Goal: Task Accomplishment & Management: Use online tool/utility

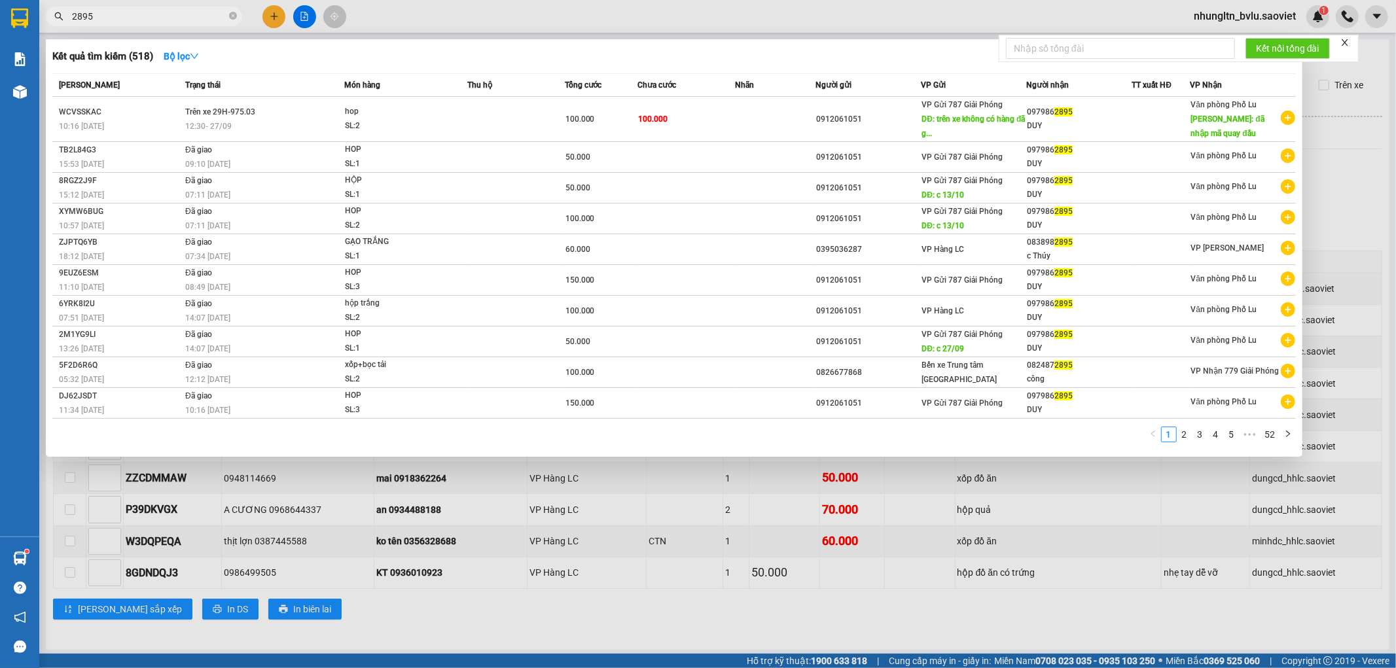
scroll to position [16, 0]
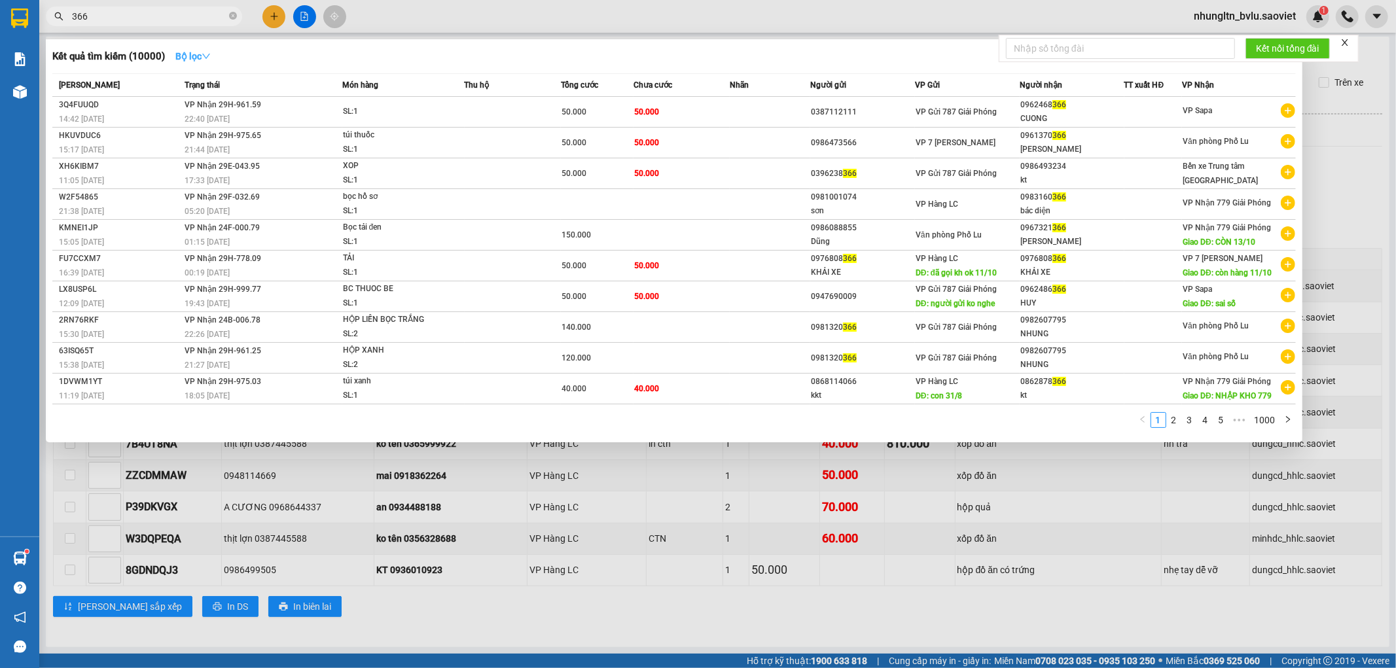
type input "366"
click at [211, 56] on icon "down" at bounding box center [206, 56] width 9 height 9
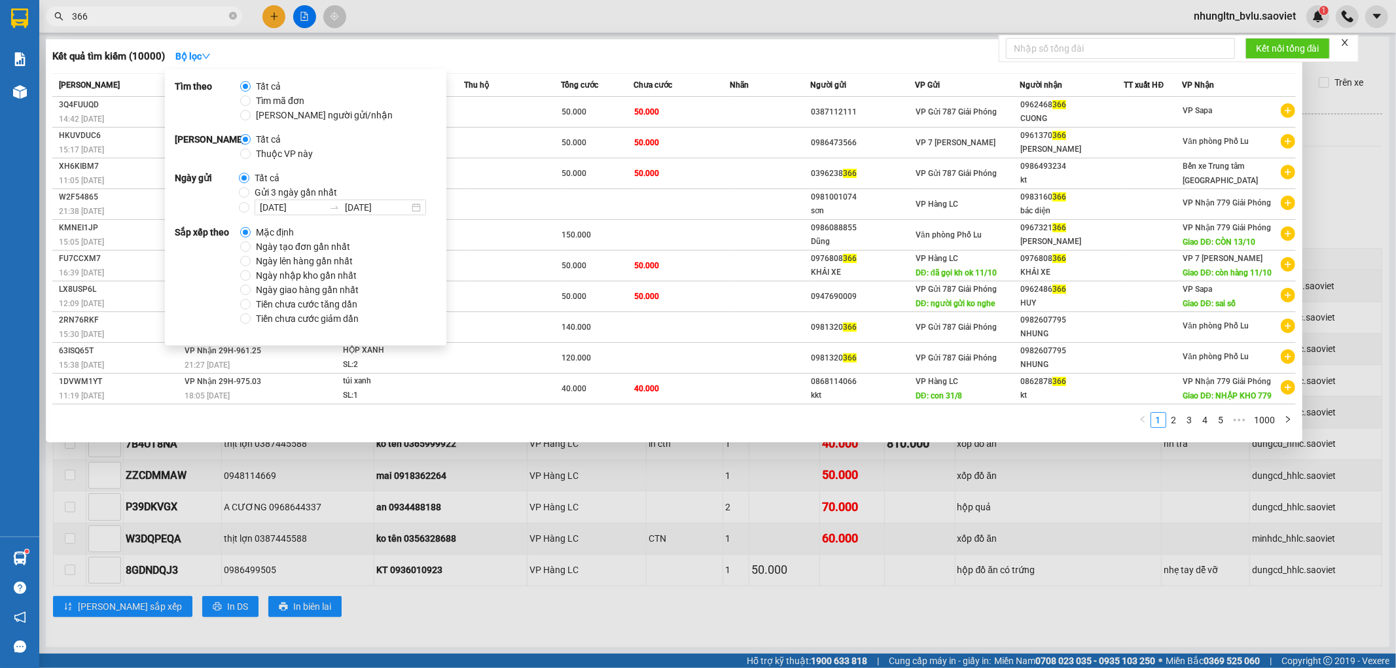
click at [251, 154] on span "Thuộc VP này" at bounding box center [284, 154] width 67 height 14
click at [251, 154] on input "Thuộc VP này" at bounding box center [245, 154] width 10 height 10
radio input "true"
radio input "false"
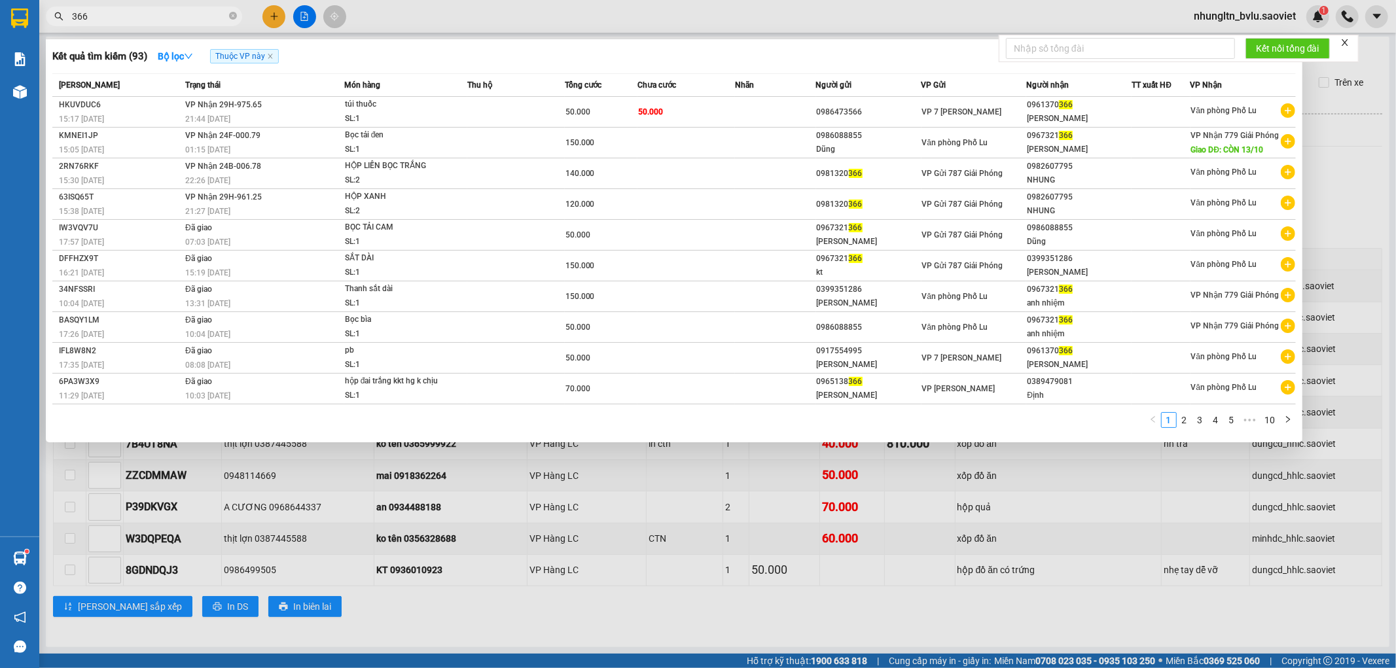
click at [770, 59] on div "Kết quả tìm kiếm ( 93 ) Bộ lọc Thuộc VP này" at bounding box center [674, 56] width 1244 height 21
click at [650, 113] on span "50.000" at bounding box center [650, 111] width 25 height 9
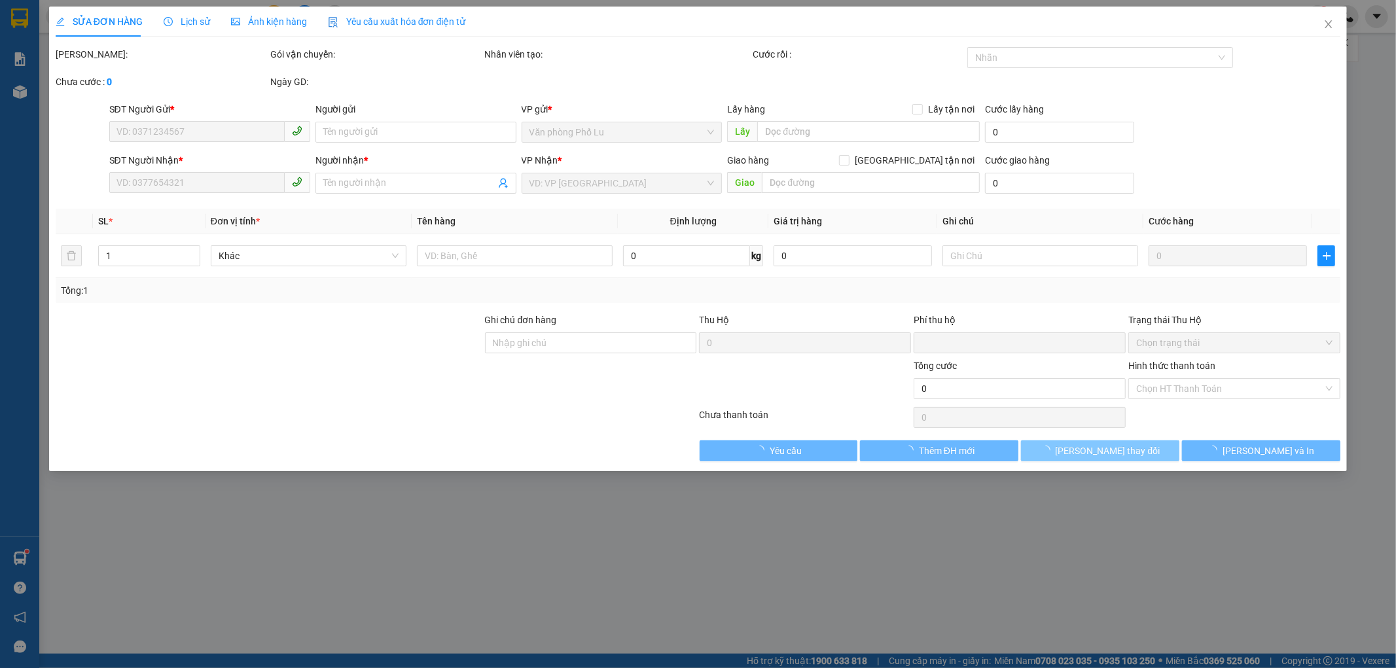
type input "0986473566"
type input "0961370366"
type input "[PERSON_NAME]"
type input "0"
type input "50.000"
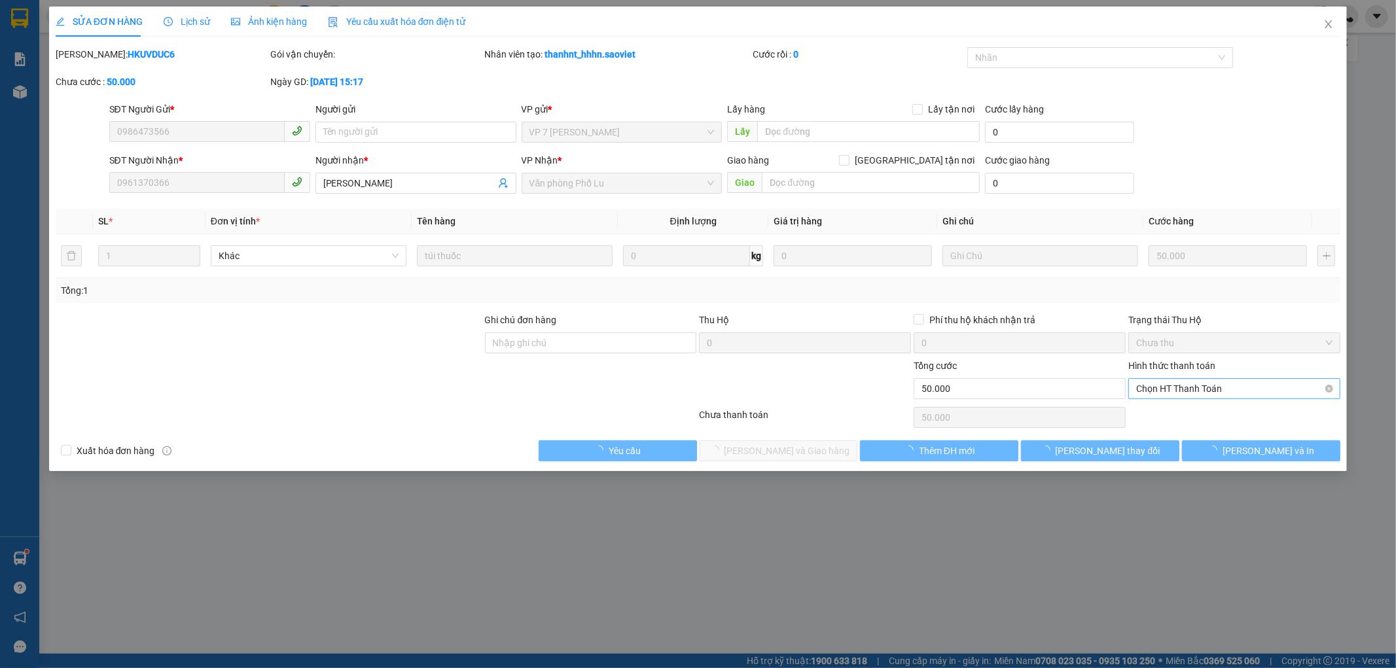
click at [1234, 388] on span "Chọn HT Thanh Toán" at bounding box center [1234, 389] width 196 height 20
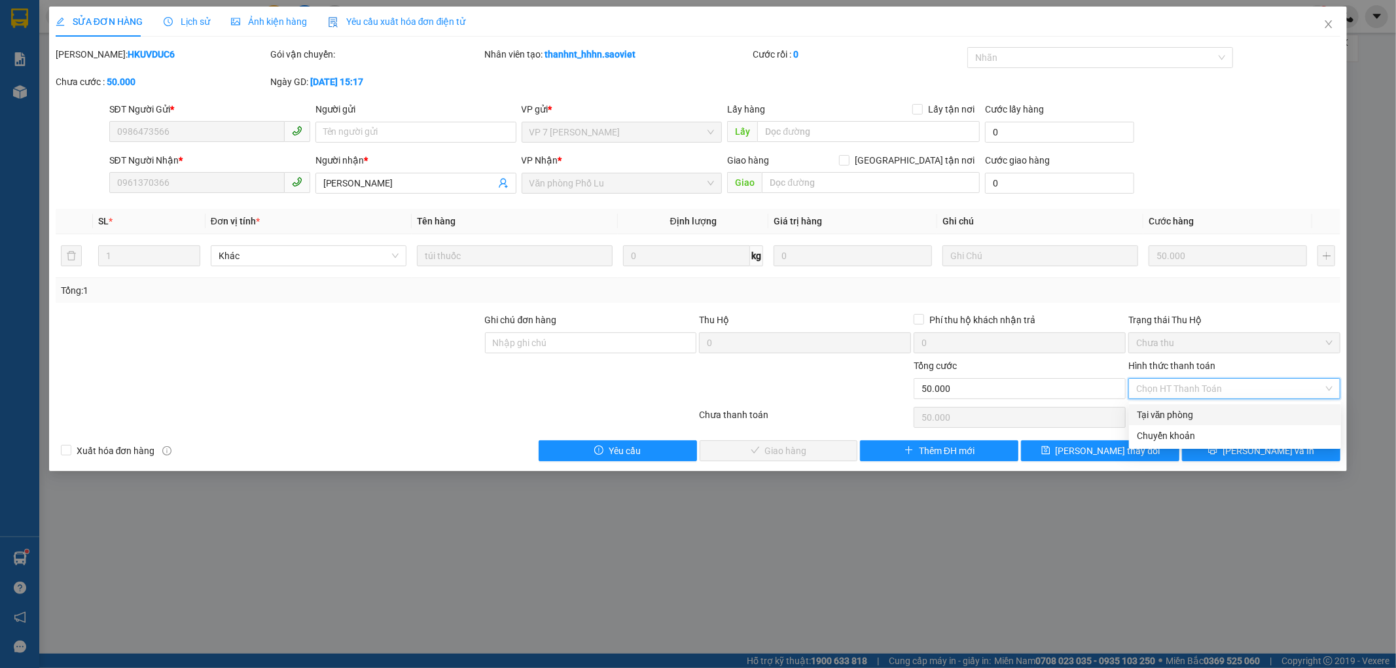
click at [1223, 412] on div "Tại văn phòng" at bounding box center [1235, 415] width 196 height 14
type input "0"
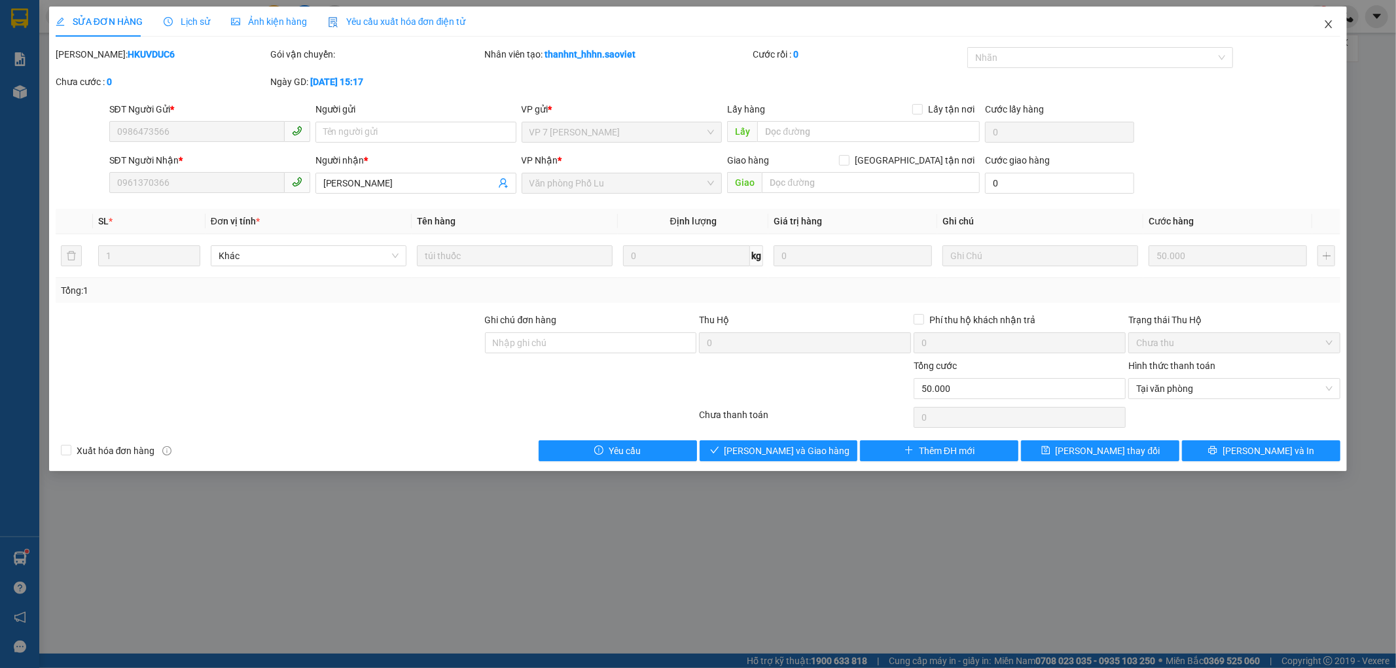
click at [1325, 27] on icon "close" at bounding box center [1328, 24] width 10 height 10
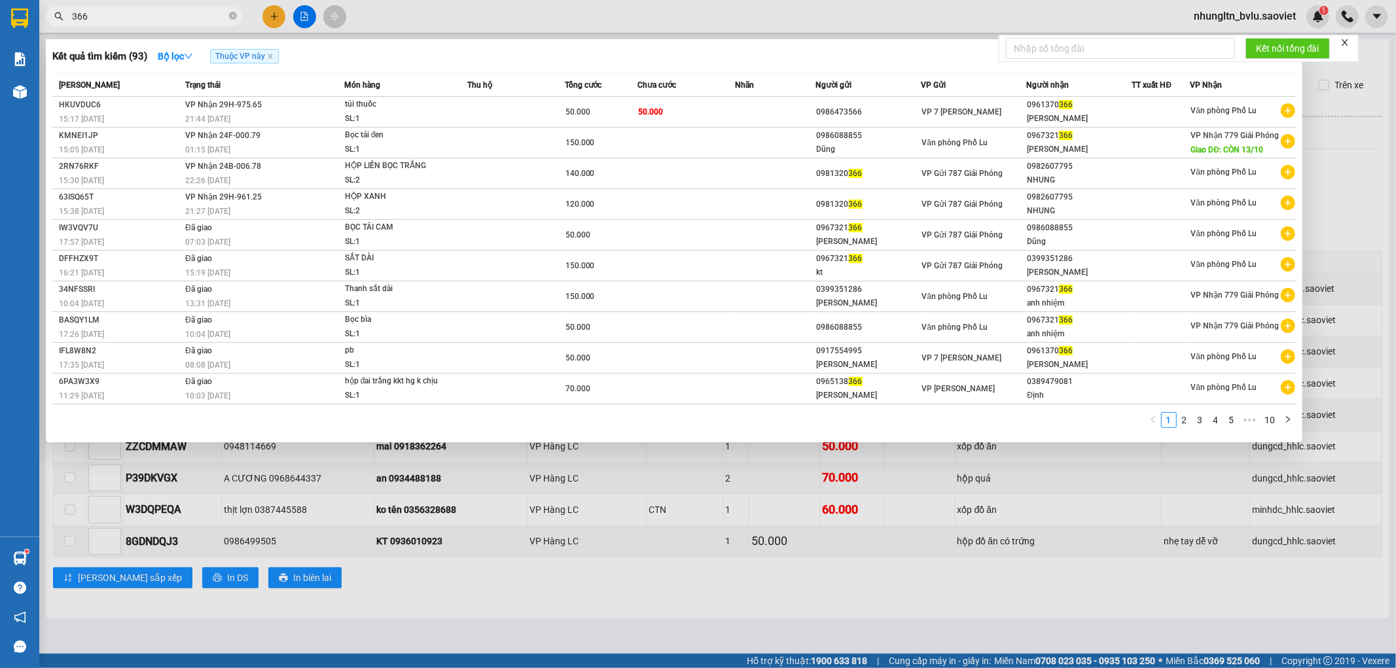
click at [156, 16] on input "366" at bounding box center [149, 16] width 154 height 14
click at [315, 106] on td "VP Nhận 29H-975.65 21:44 [DATE]" at bounding box center [263, 112] width 162 height 31
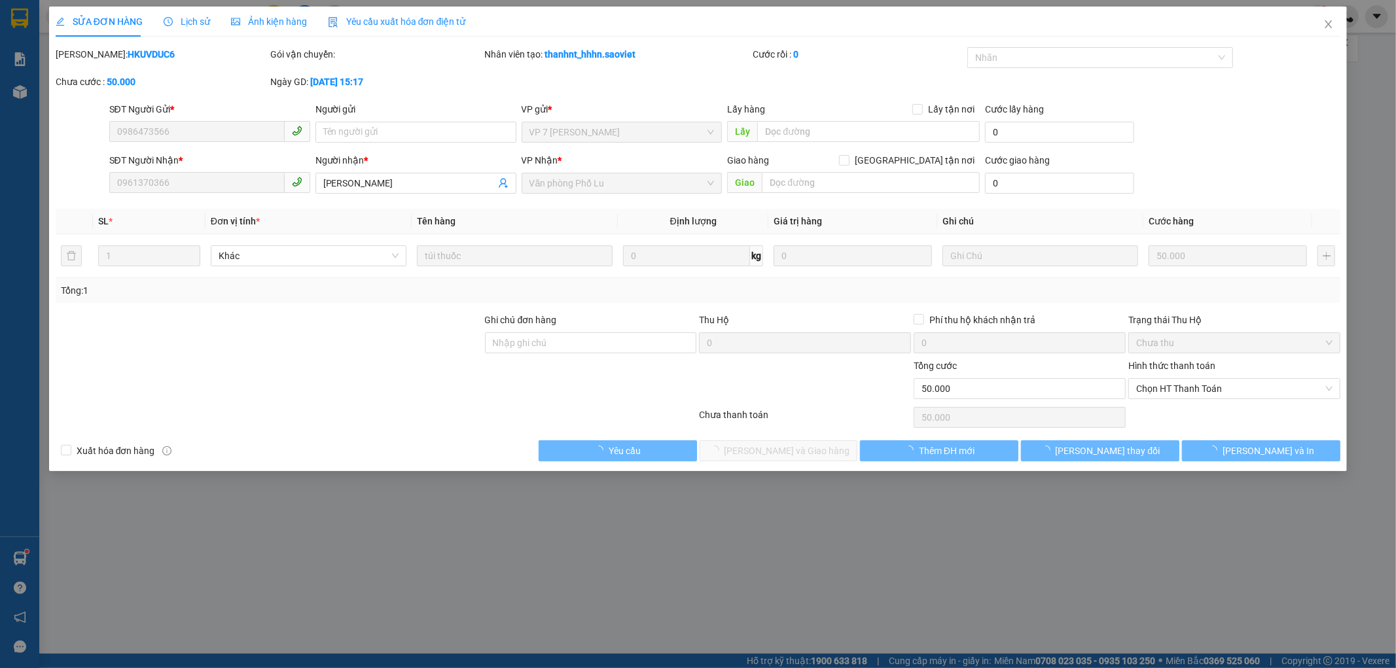
type input "0986473566"
type input "0961370366"
type input "[PERSON_NAME]"
type input "0"
type input "50.000"
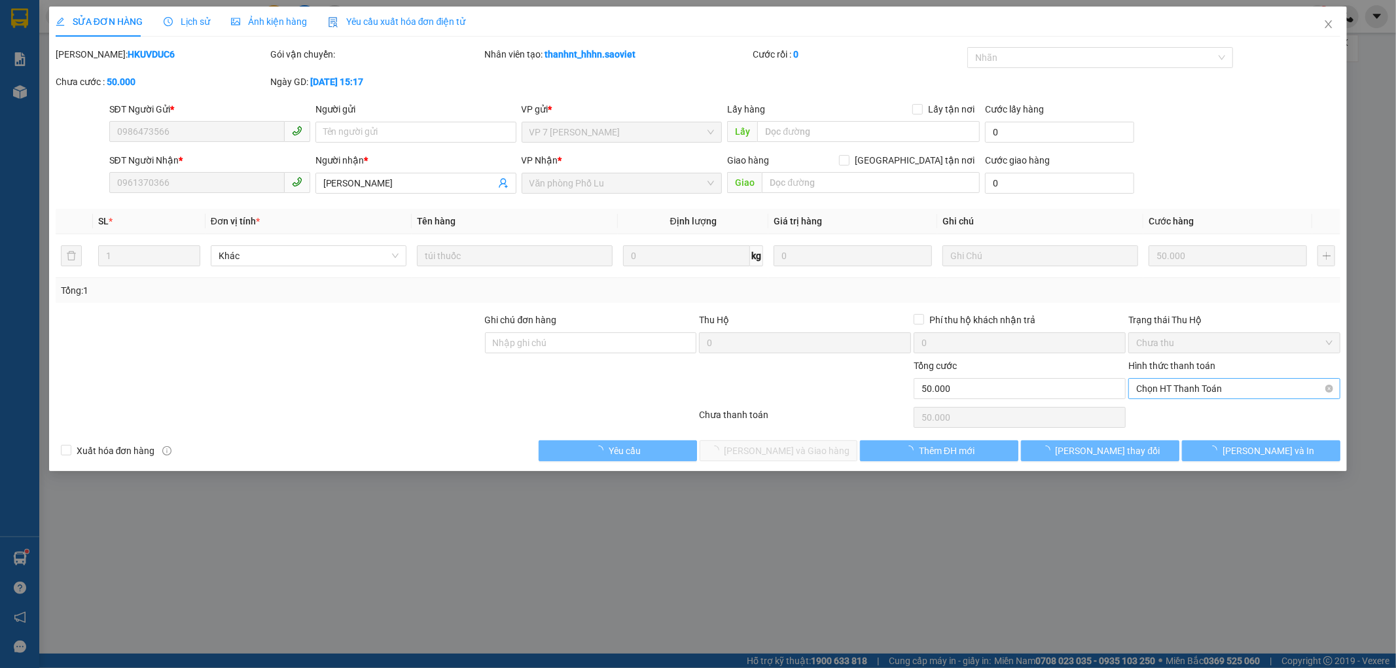
click at [1193, 390] on span "Chọn HT Thanh Toán" at bounding box center [1234, 389] width 196 height 20
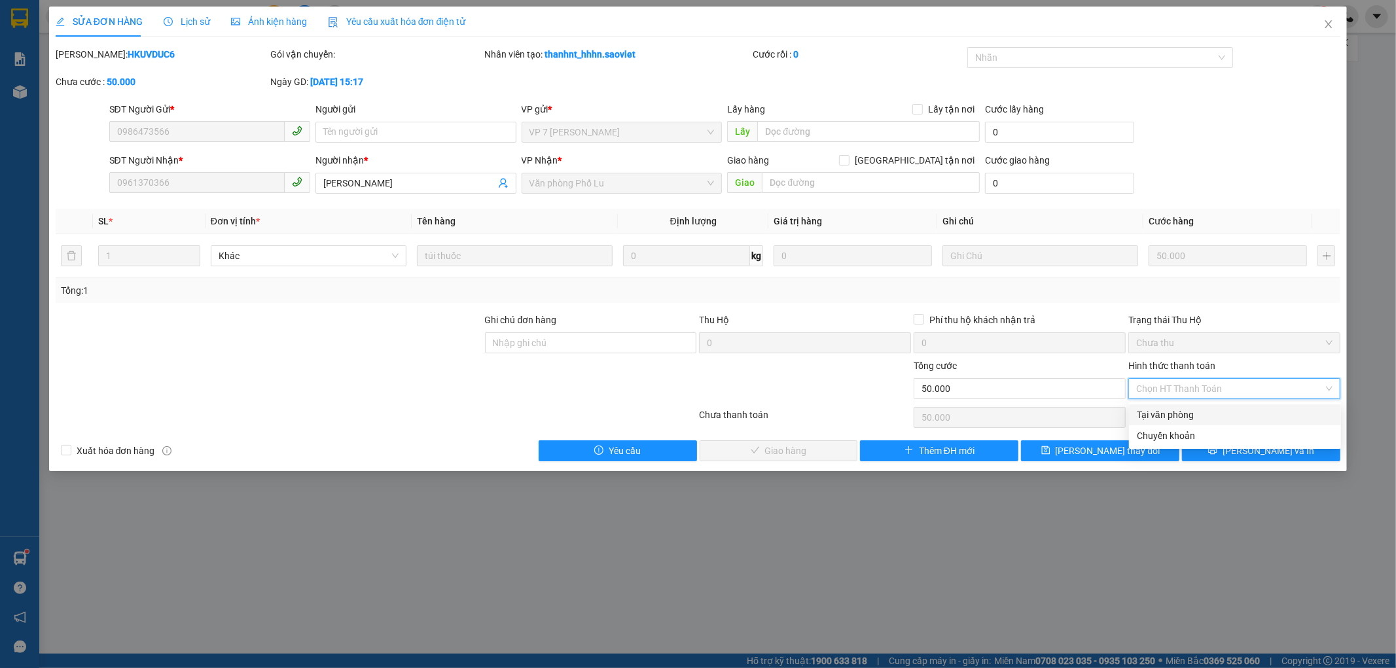
click at [1189, 408] on div "Tại văn phòng" at bounding box center [1235, 415] width 196 height 14
type input "0"
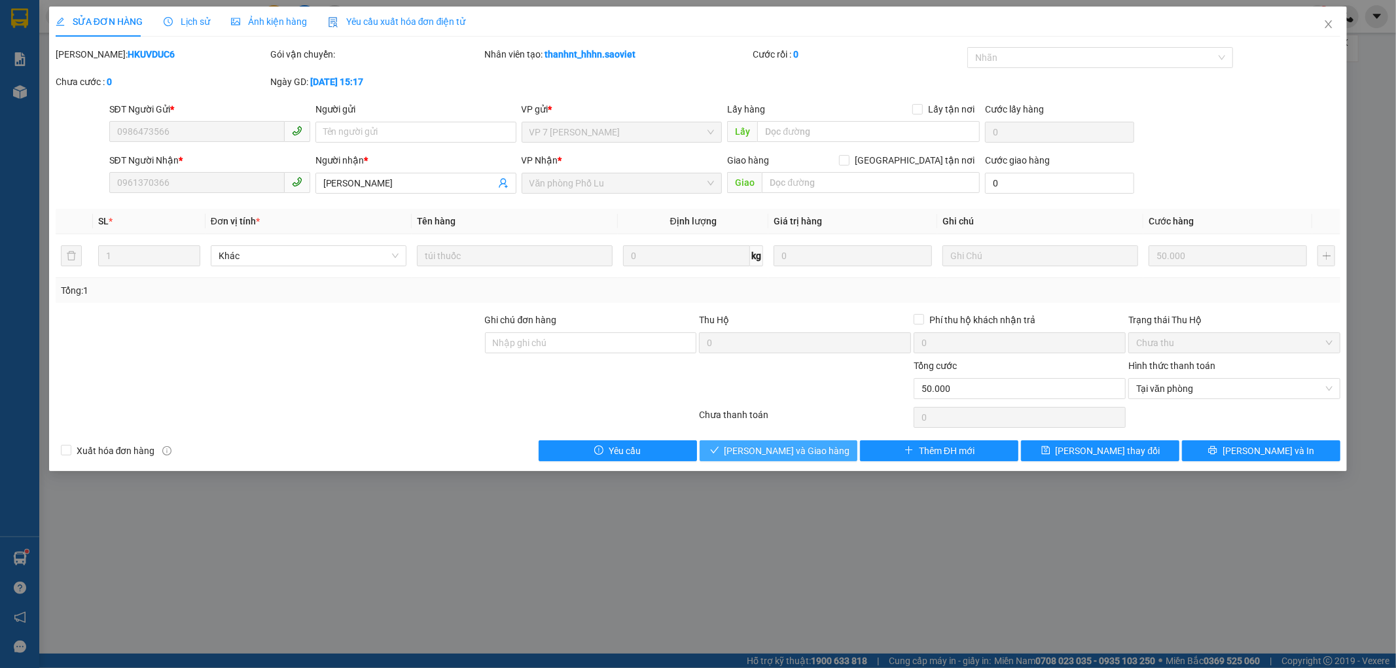
click at [763, 453] on span "[PERSON_NAME] và Giao hàng" at bounding box center [788, 451] width 126 height 14
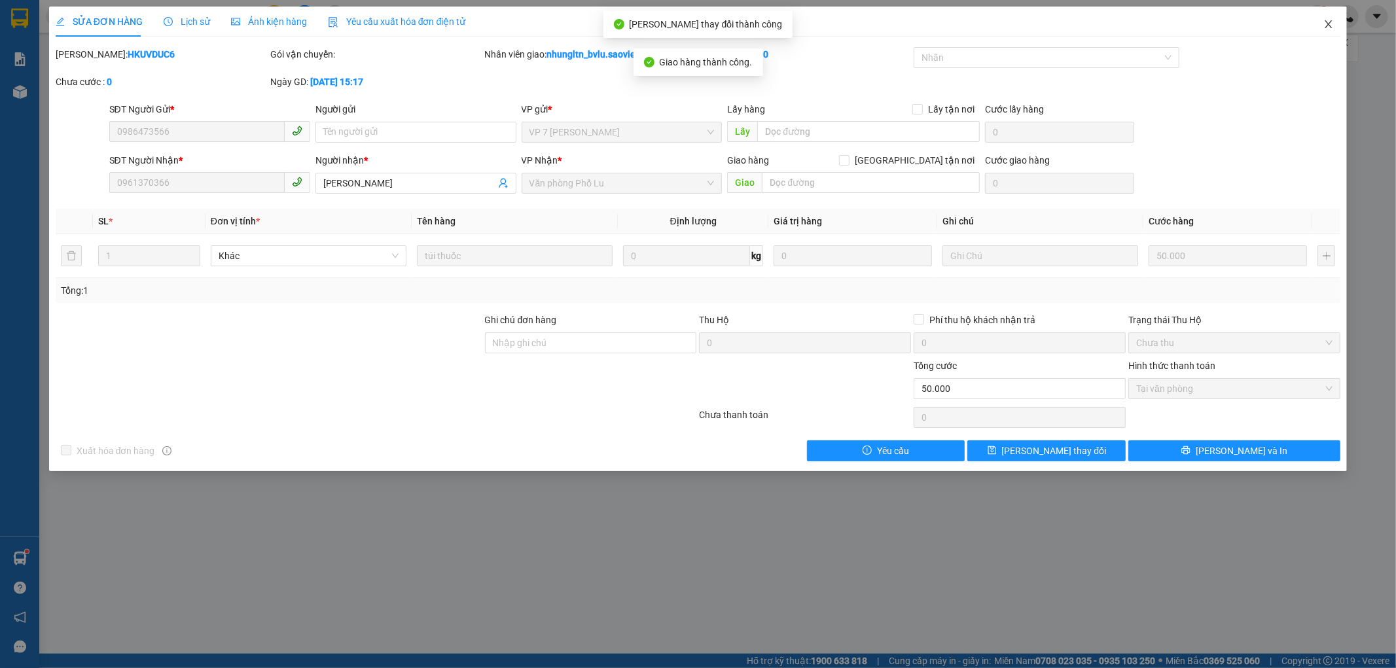
click at [1330, 21] on icon "close" at bounding box center [1328, 24] width 10 height 10
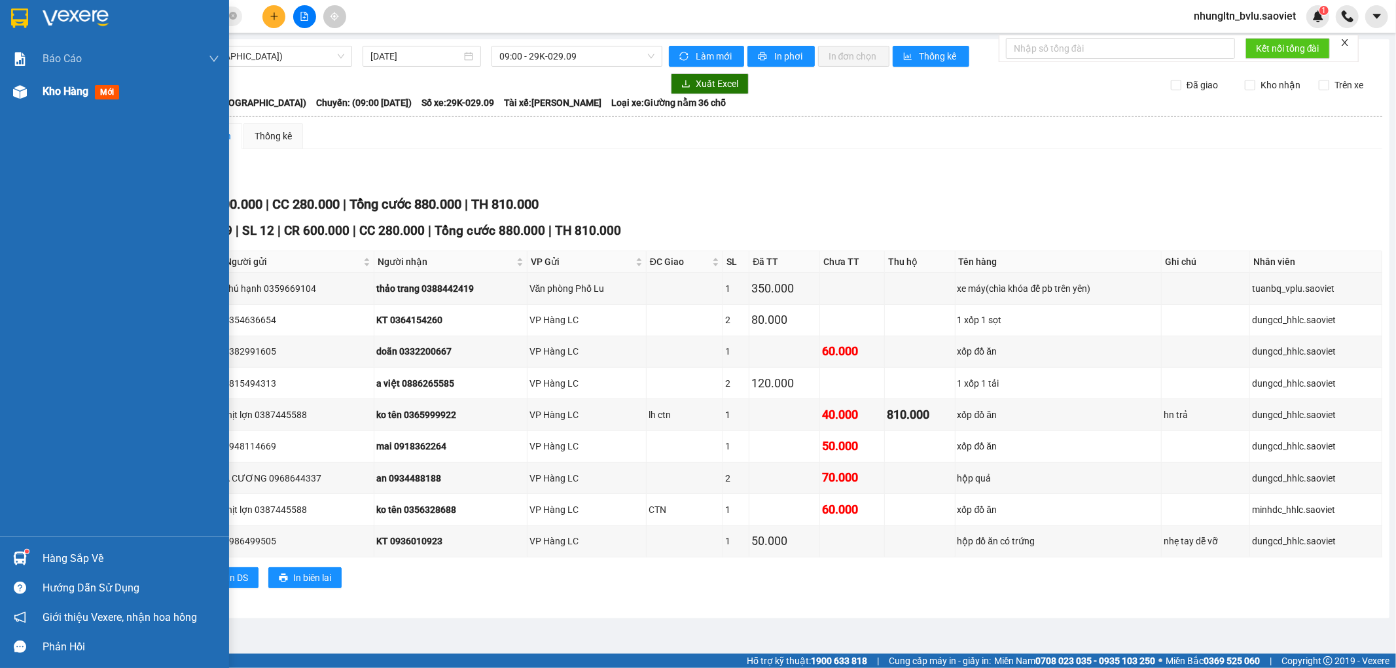
click at [69, 96] on span "Kho hàng" at bounding box center [66, 91] width 46 height 12
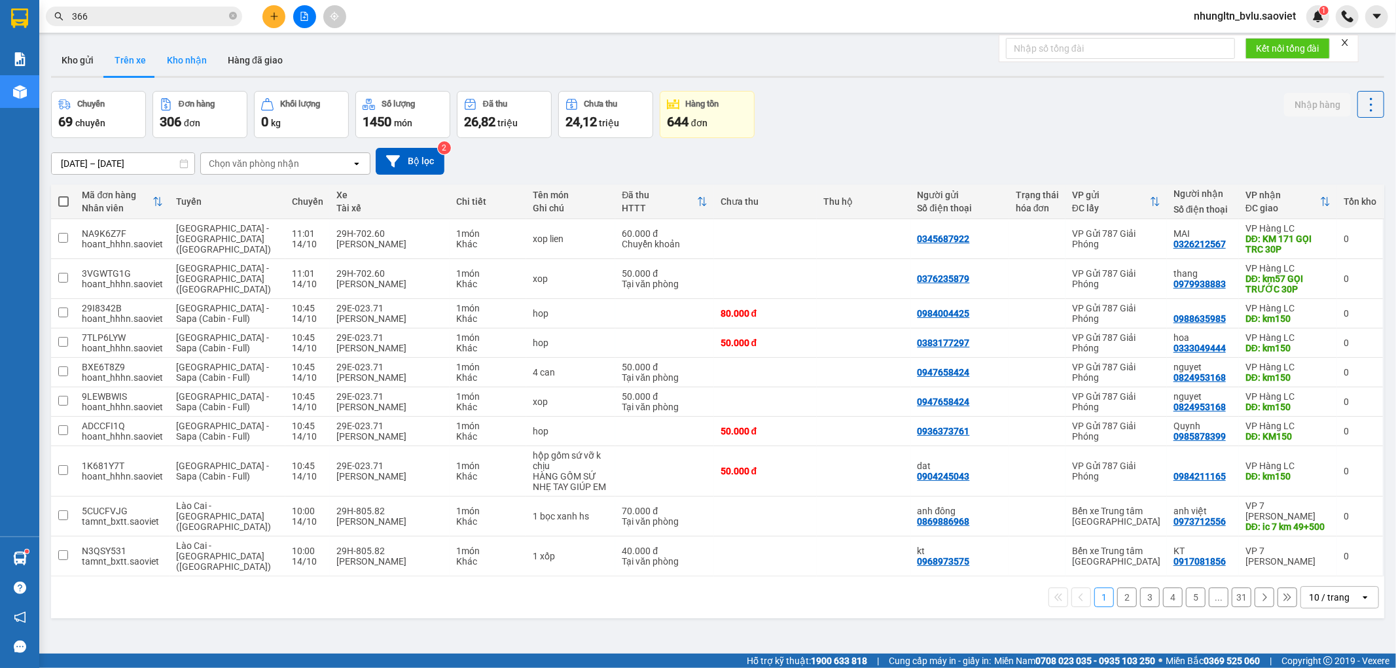
click at [171, 67] on button "Kho nhận" at bounding box center [186, 60] width 61 height 31
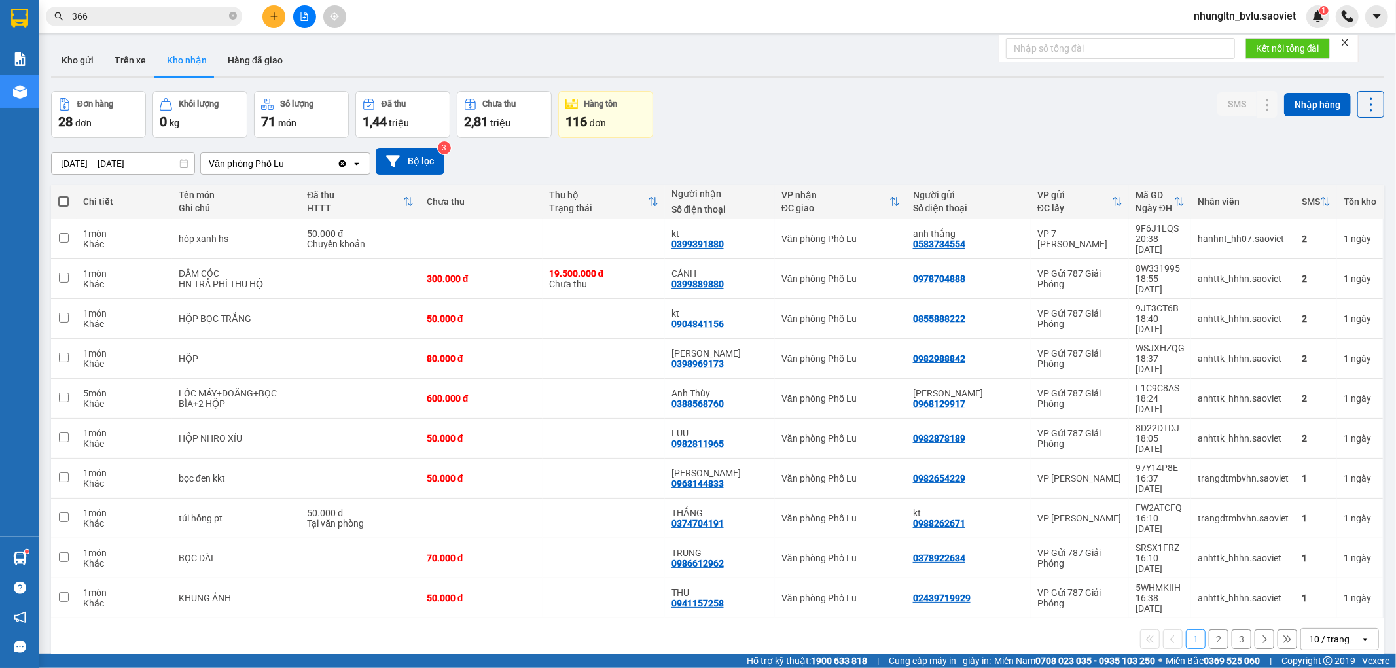
click at [1213, 630] on button "2" at bounding box center [1219, 640] width 20 height 20
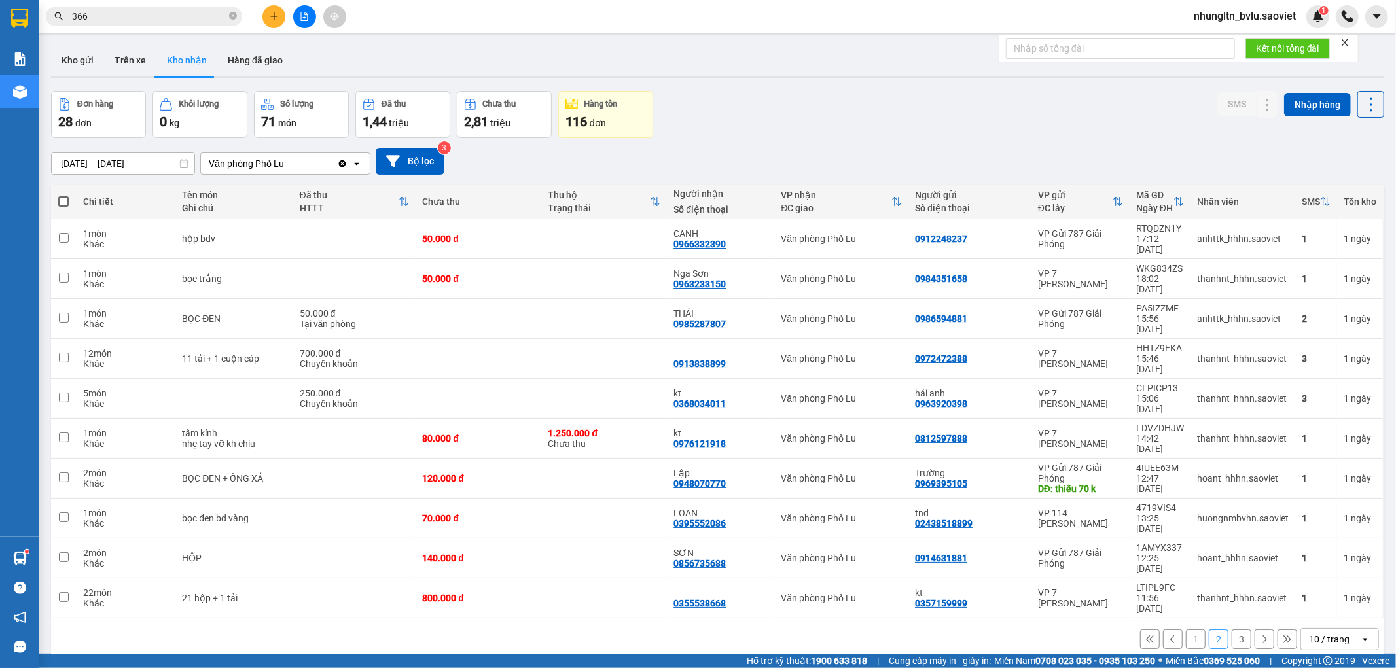
click at [1235, 630] on button "3" at bounding box center [1242, 640] width 20 height 20
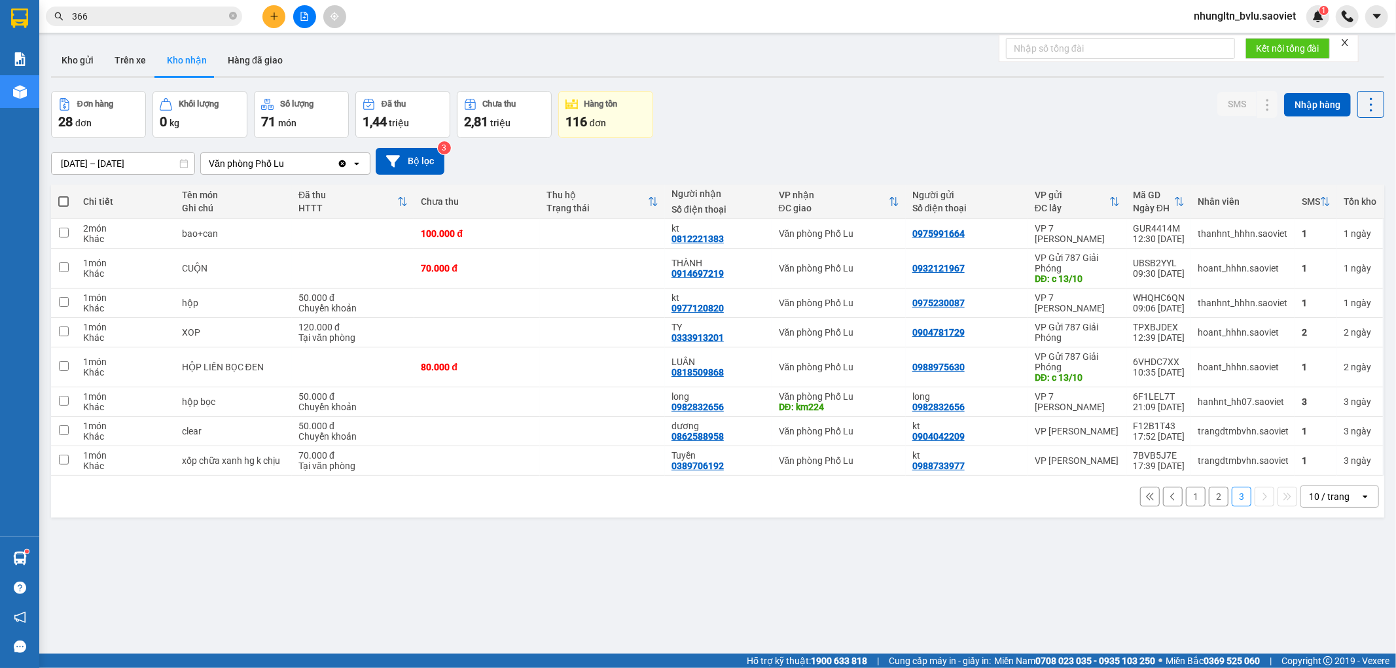
click at [71, 165] on input "[DATE] – [DATE]" at bounding box center [123, 163] width 143 height 21
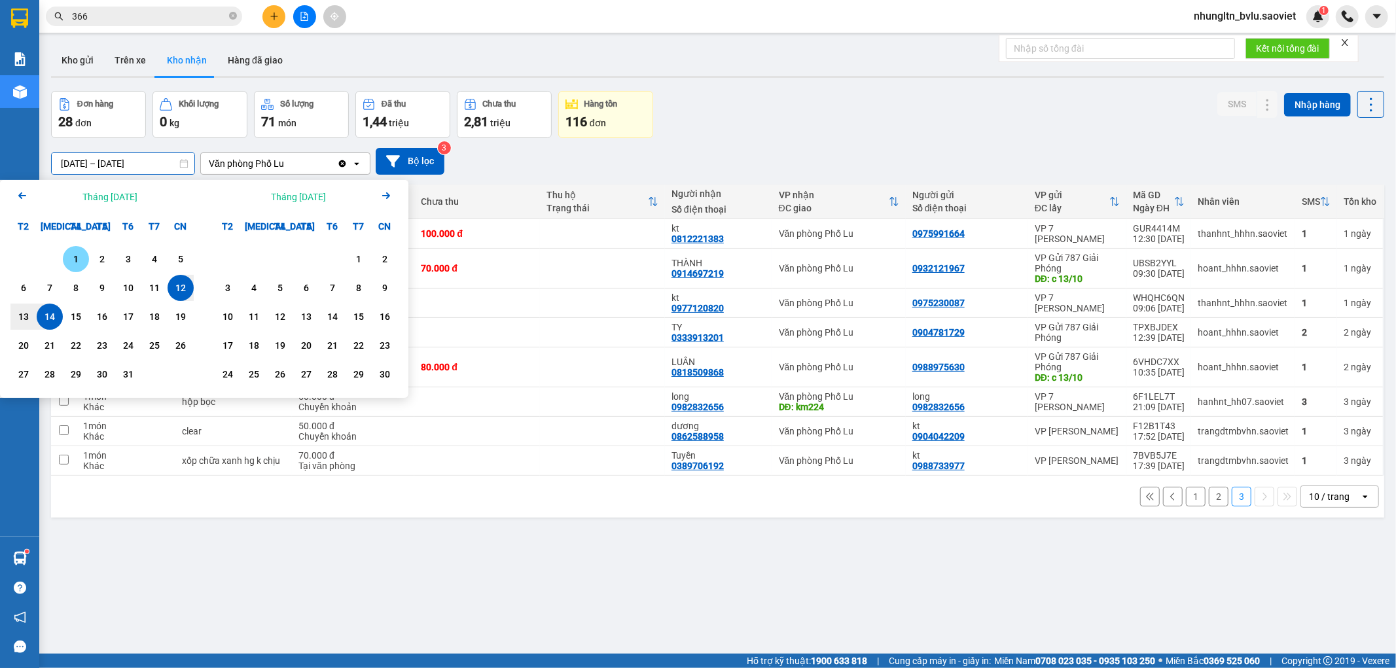
click at [74, 257] on div "1" at bounding box center [76, 259] width 18 height 16
click at [164, 164] on input "[DATE] – / /" at bounding box center [123, 163] width 143 height 21
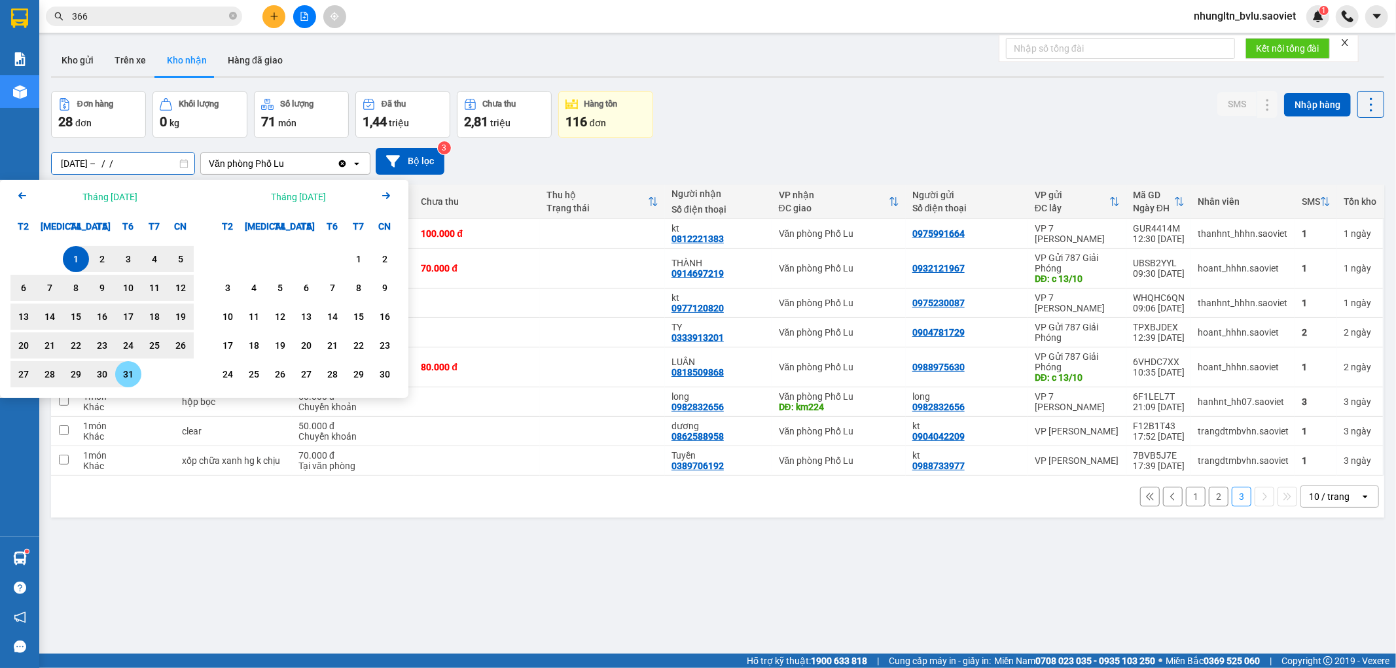
click at [129, 380] on div "31" at bounding box center [128, 375] width 18 height 16
type input "[DATE] – [DATE]"
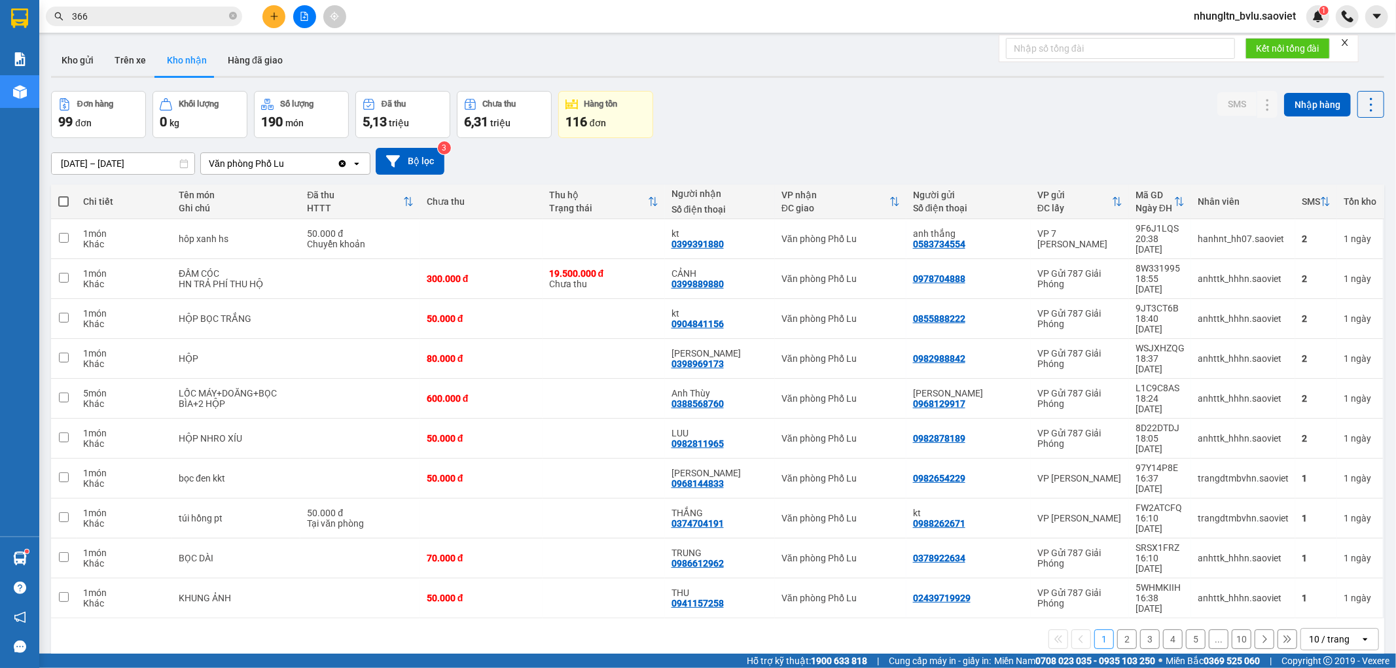
click at [1284, 636] on icon at bounding box center [1287, 639] width 7 height 7
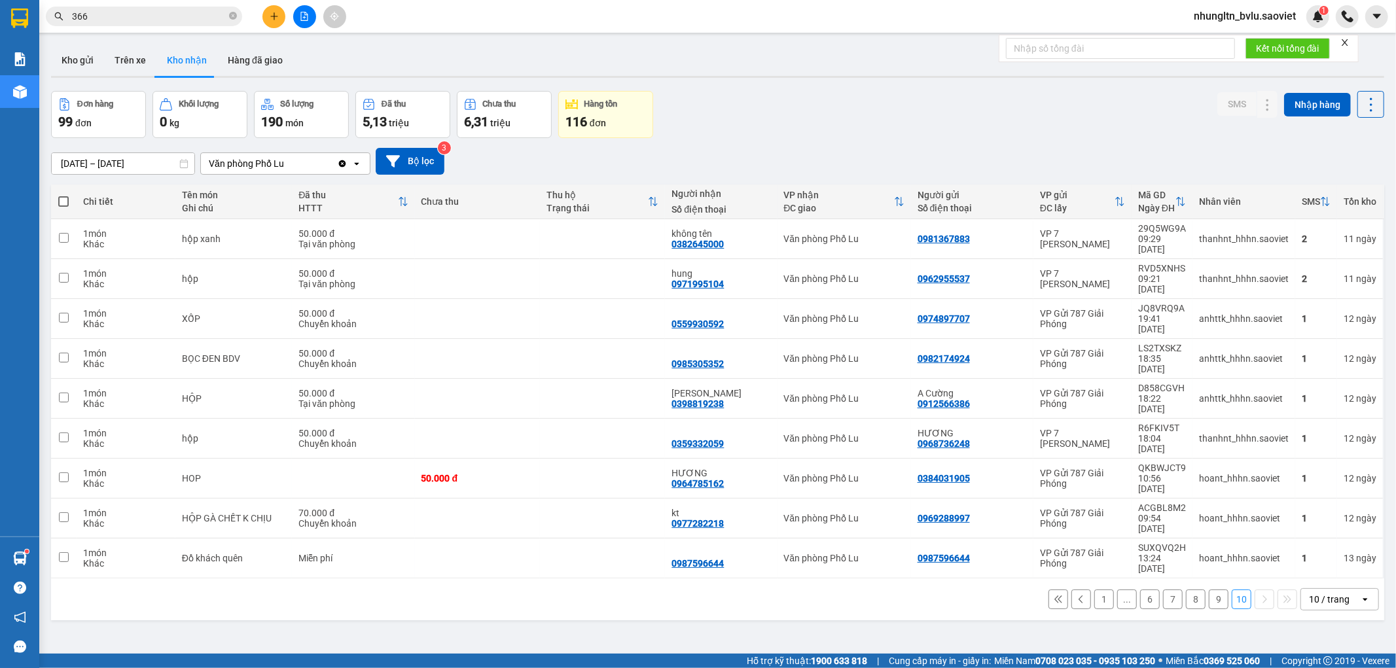
click at [1211, 590] on button "9" at bounding box center [1219, 600] width 20 height 20
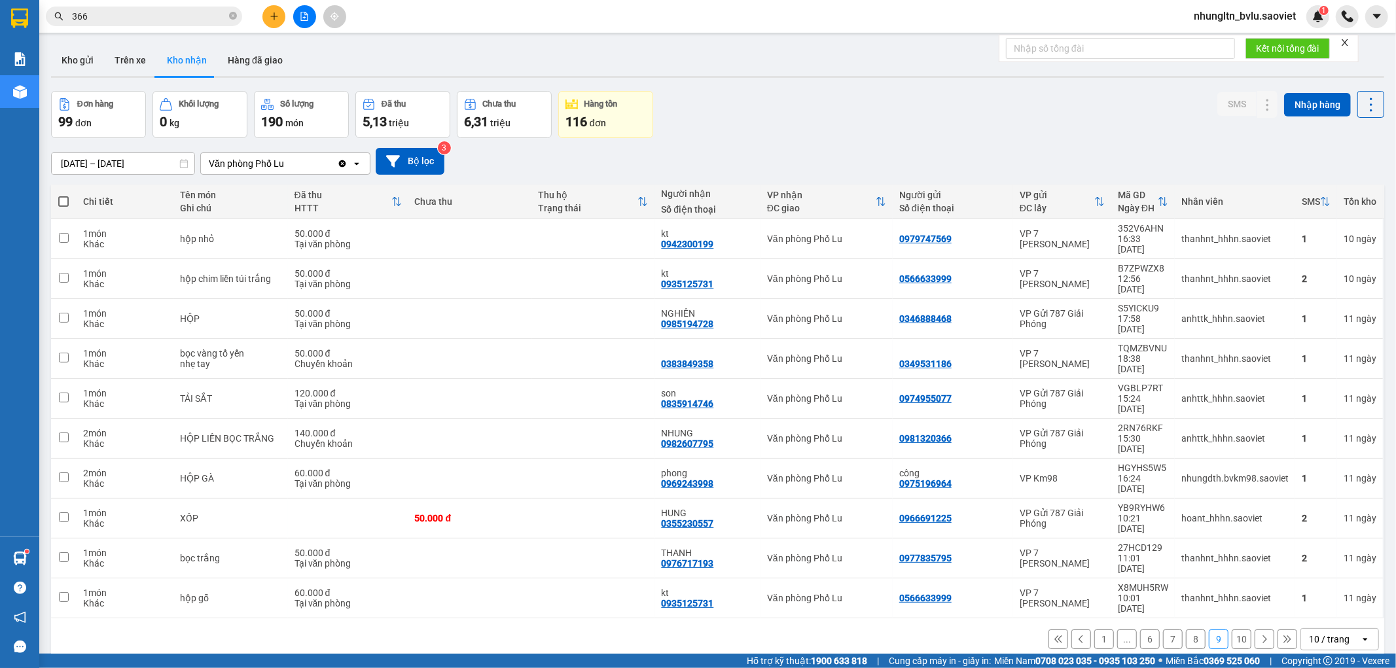
click at [1186, 630] on button "8" at bounding box center [1196, 640] width 20 height 20
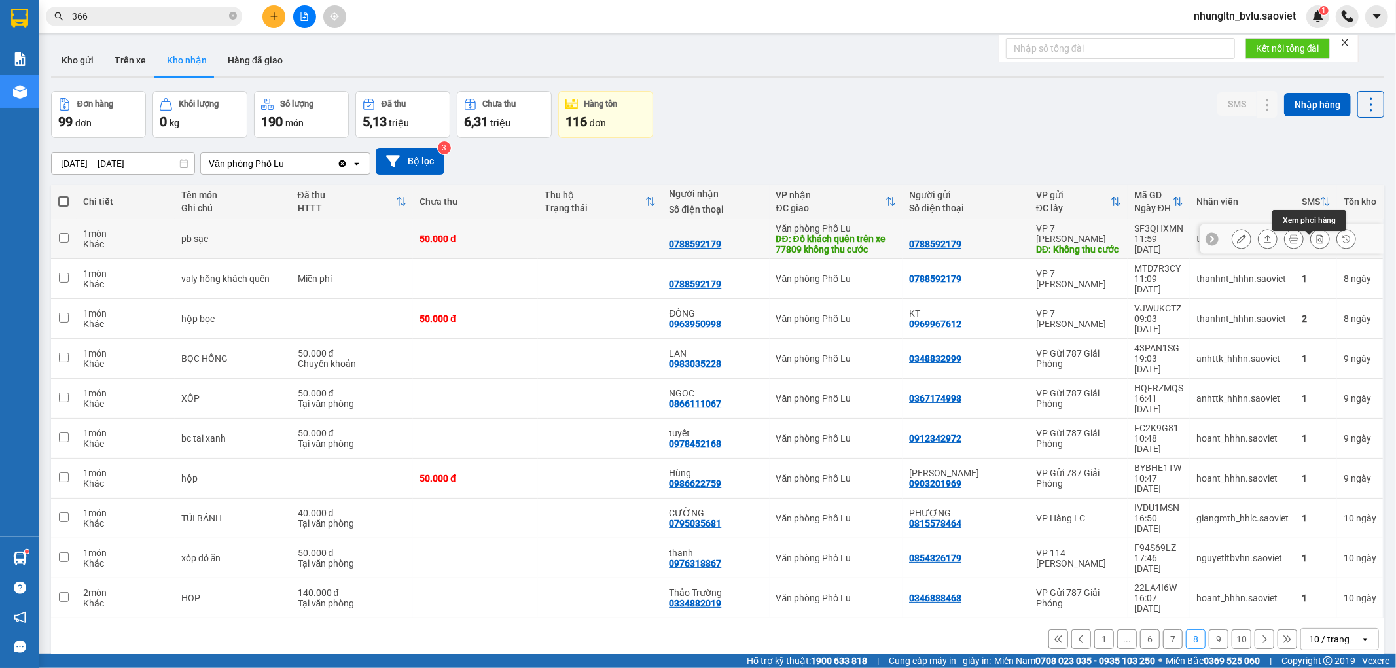
click at [1317, 243] on icon at bounding box center [1320, 238] width 7 height 9
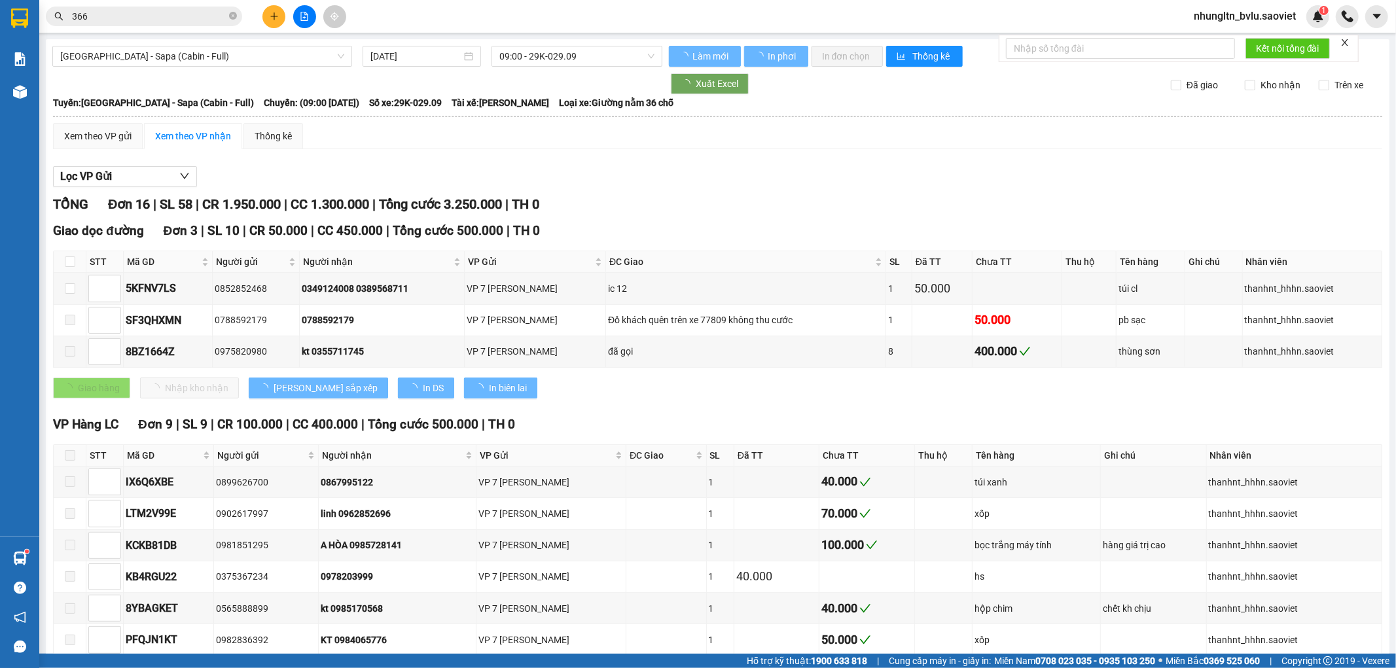
type input "[DATE]"
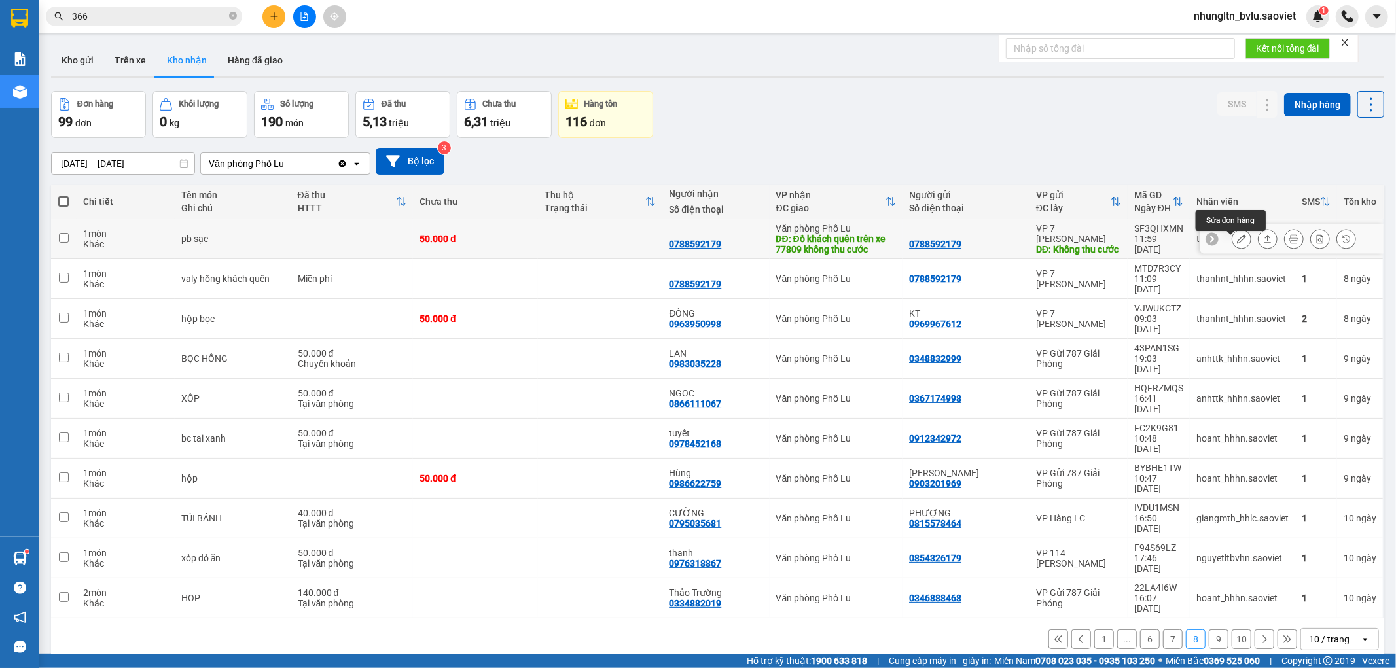
click at [1237, 243] on icon at bounding box center [1241, 238] width 9 height 9
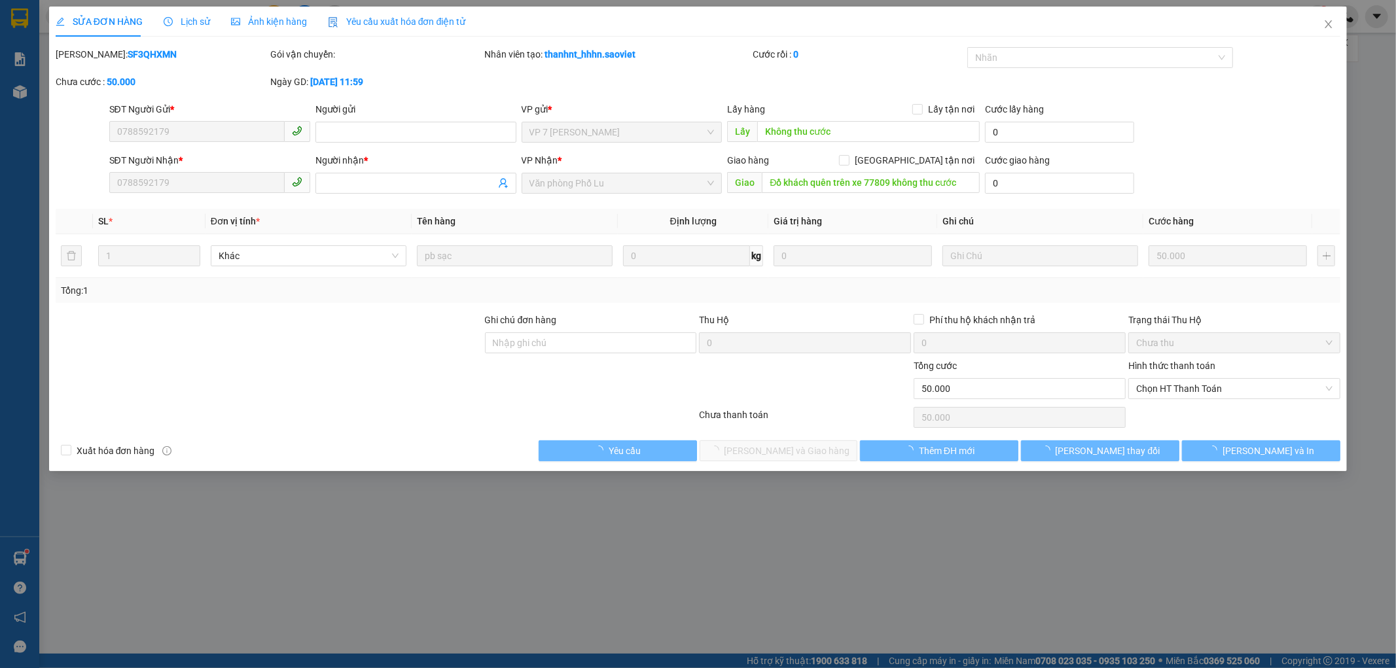
type input "0788592179"
type input "Không thu cước"
type input "0788592179"
type input "Đồ khách quên trên xe 77809 không thu cước"
type input "0"
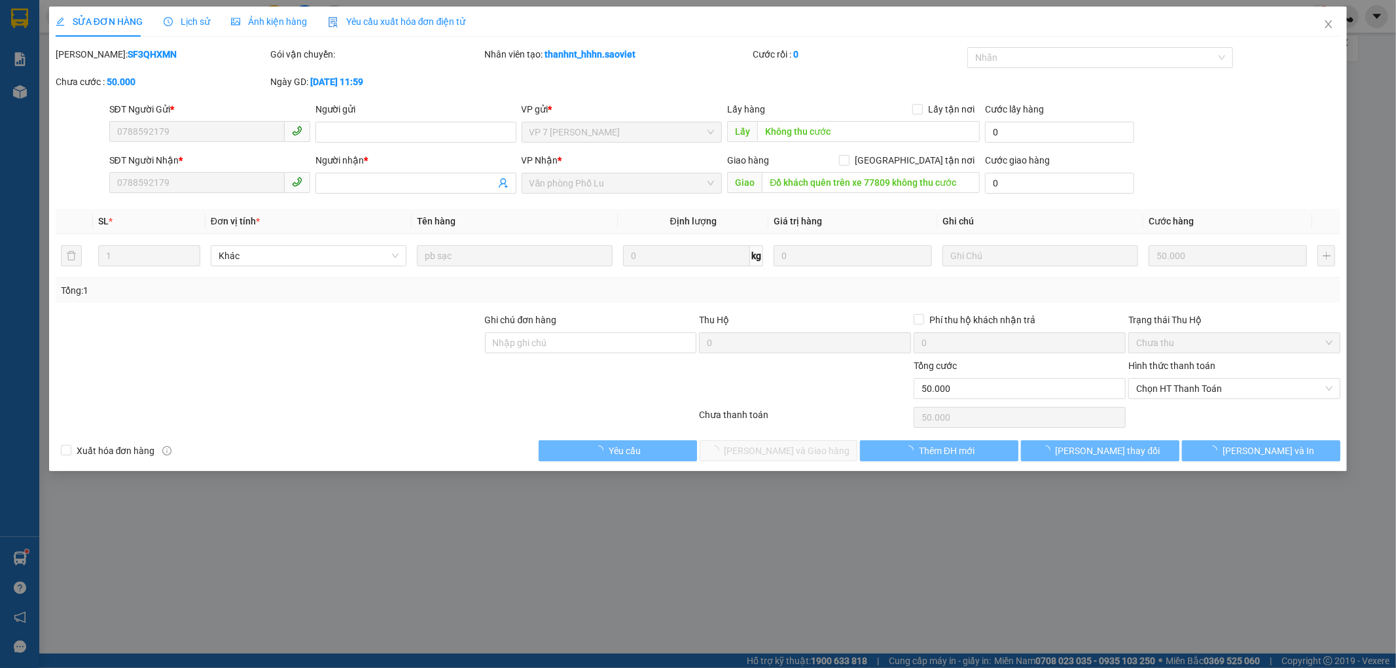
type input "50.000"
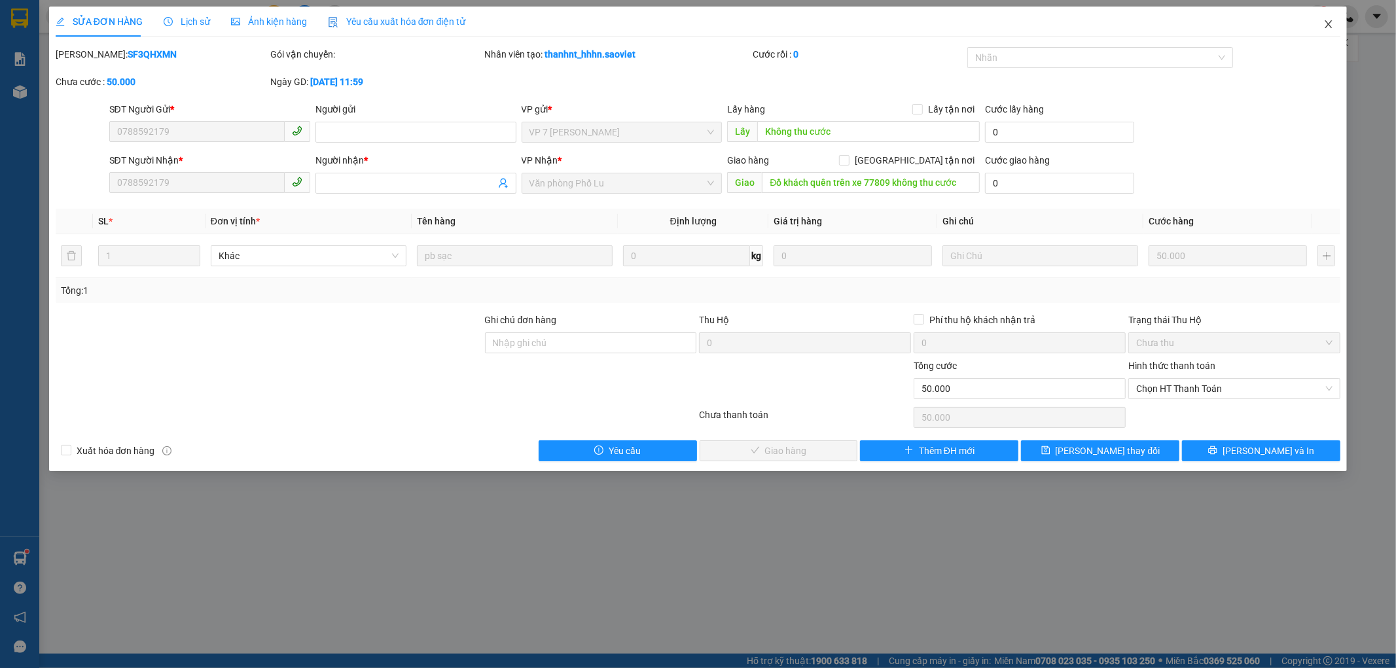
click at [1329, 23] on icon "close" at bounding box center [1328, 24] width 10 height 10
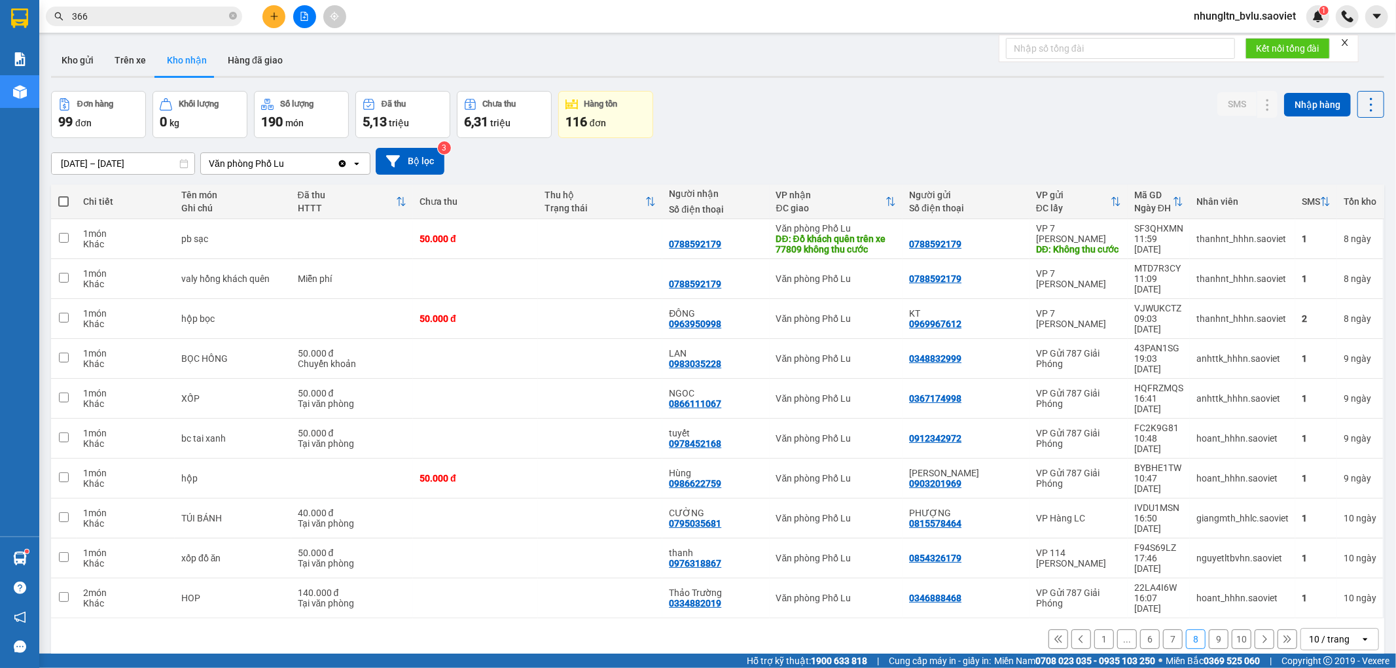
click at [1144, 630] on button "6" at bounding box center [1150, 640] width 20 height 20
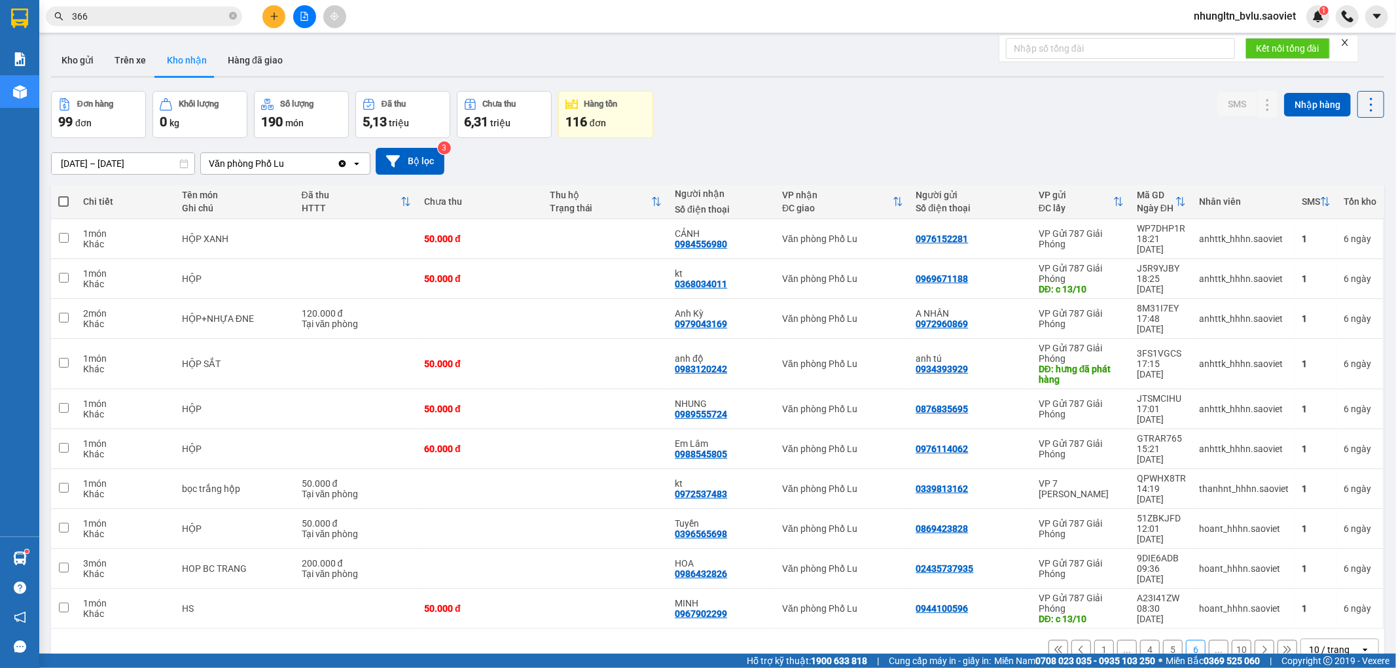
click at [1163, 640] on button "5" at bounding box center [1173, 650] width 20 height 20
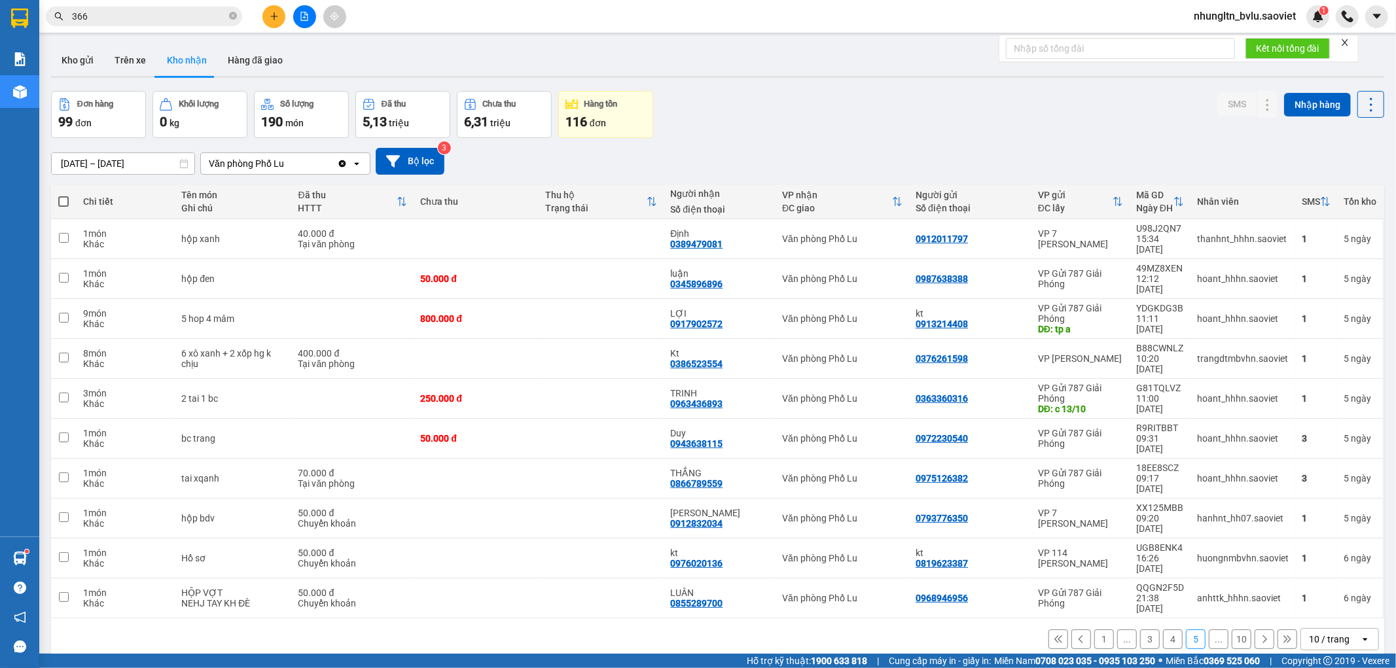
click at [1166, 630] on button "4" at bounding box center [1173, 640] width 20 height 20
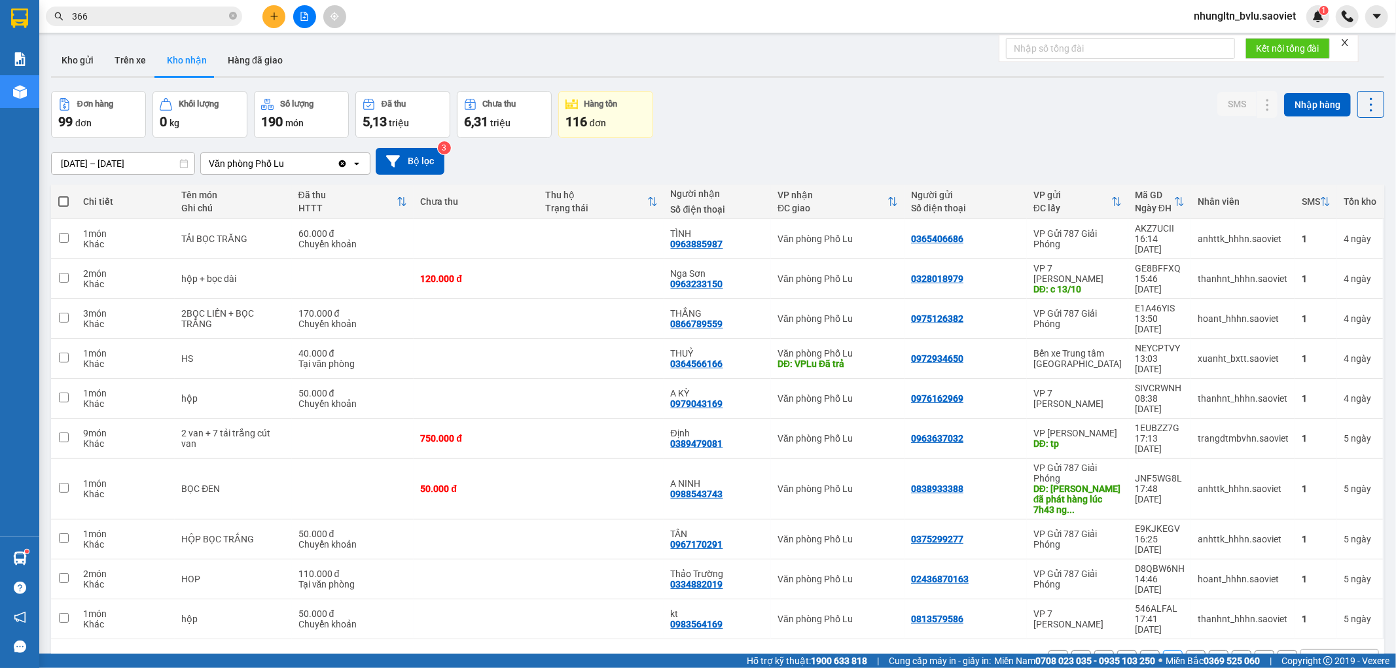
click at [1141, 651] on button "3" at bounding box center [1150, 661] width 20 height 20
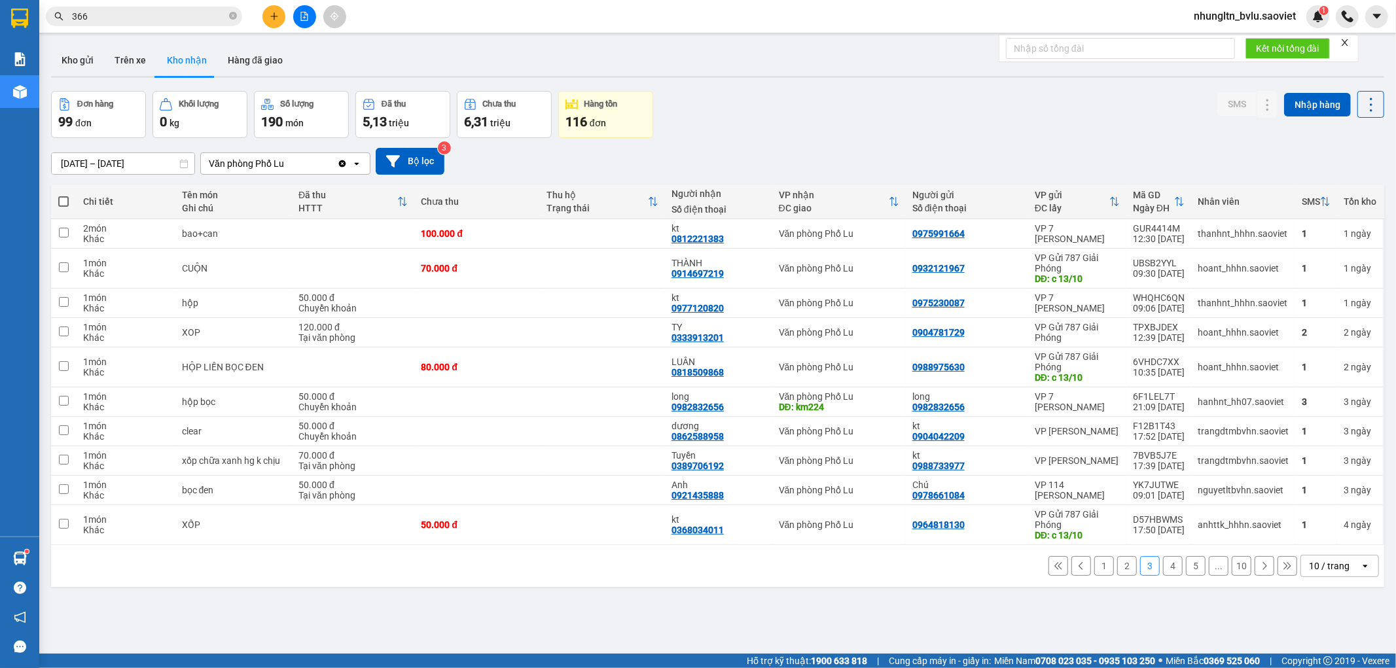
click at [1163, 568] on button "4" at bounding box center [1173, 566] width 20 height 20
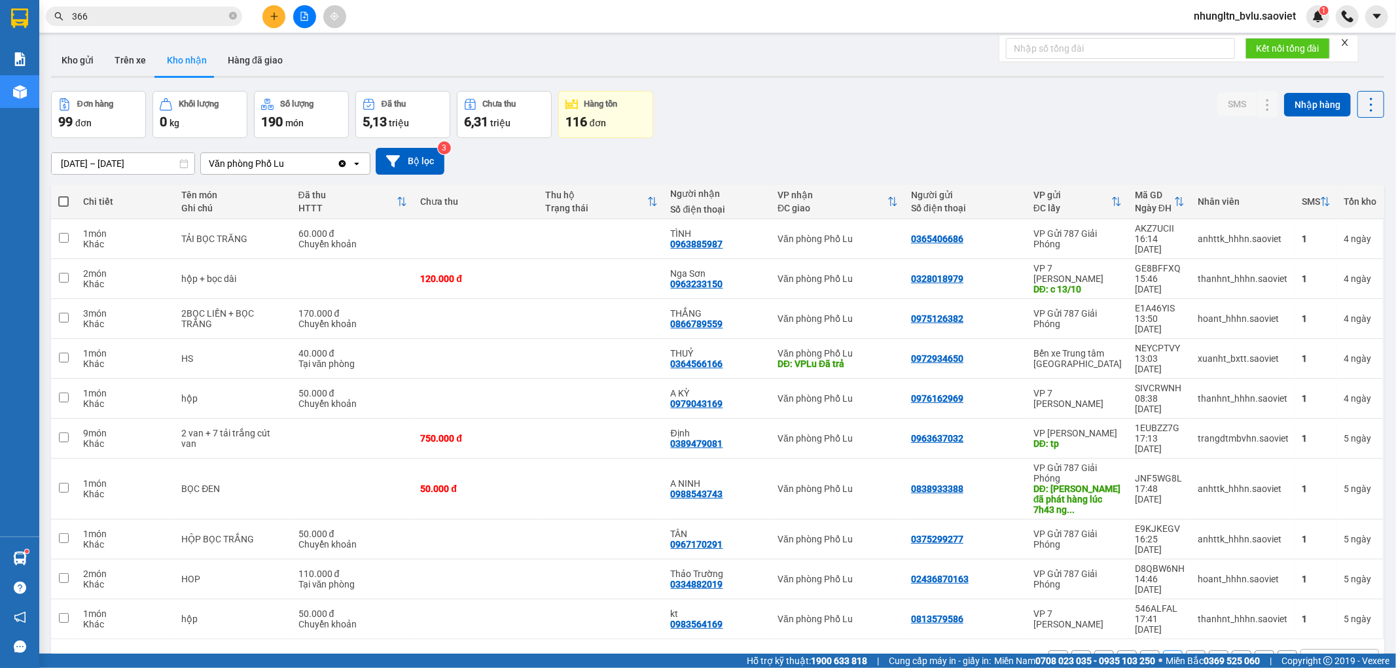
click at [1141, 651] on button "3" at bounding box center [1150, 661] width 20 height 20
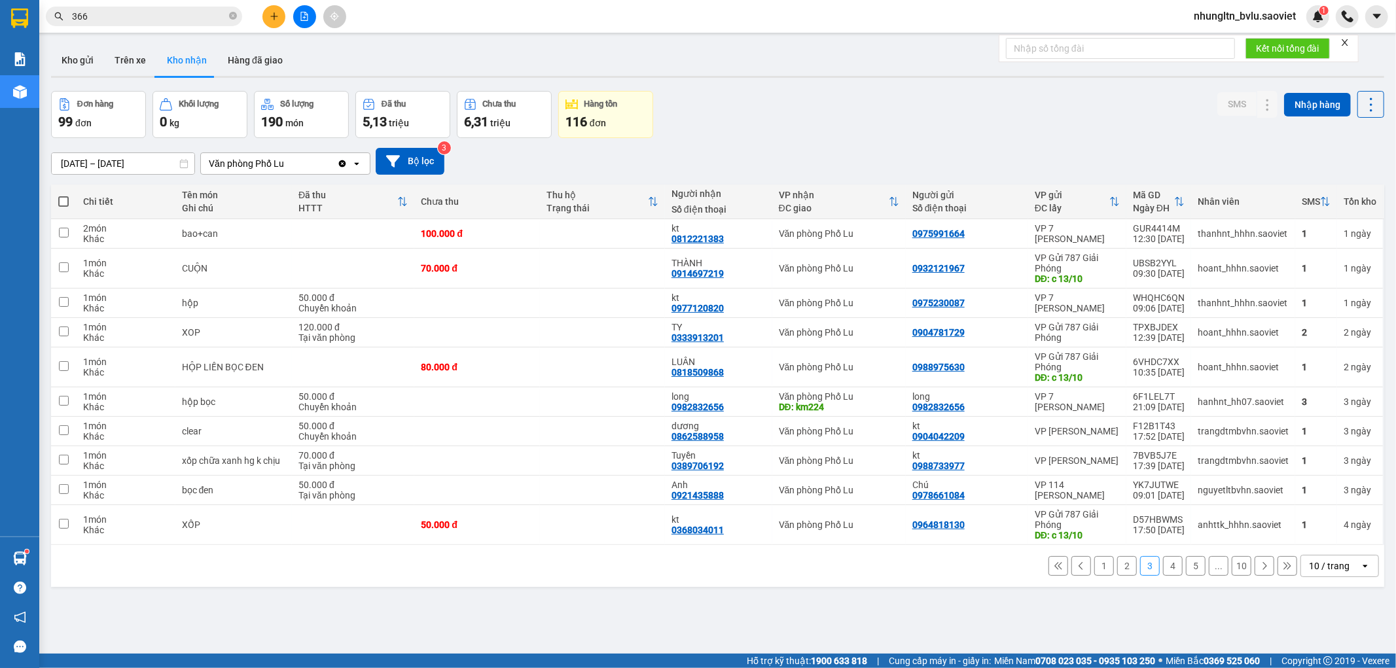
click at [1122, 571] on button "2" at bounding box center [1127, 566] width 20 height 20
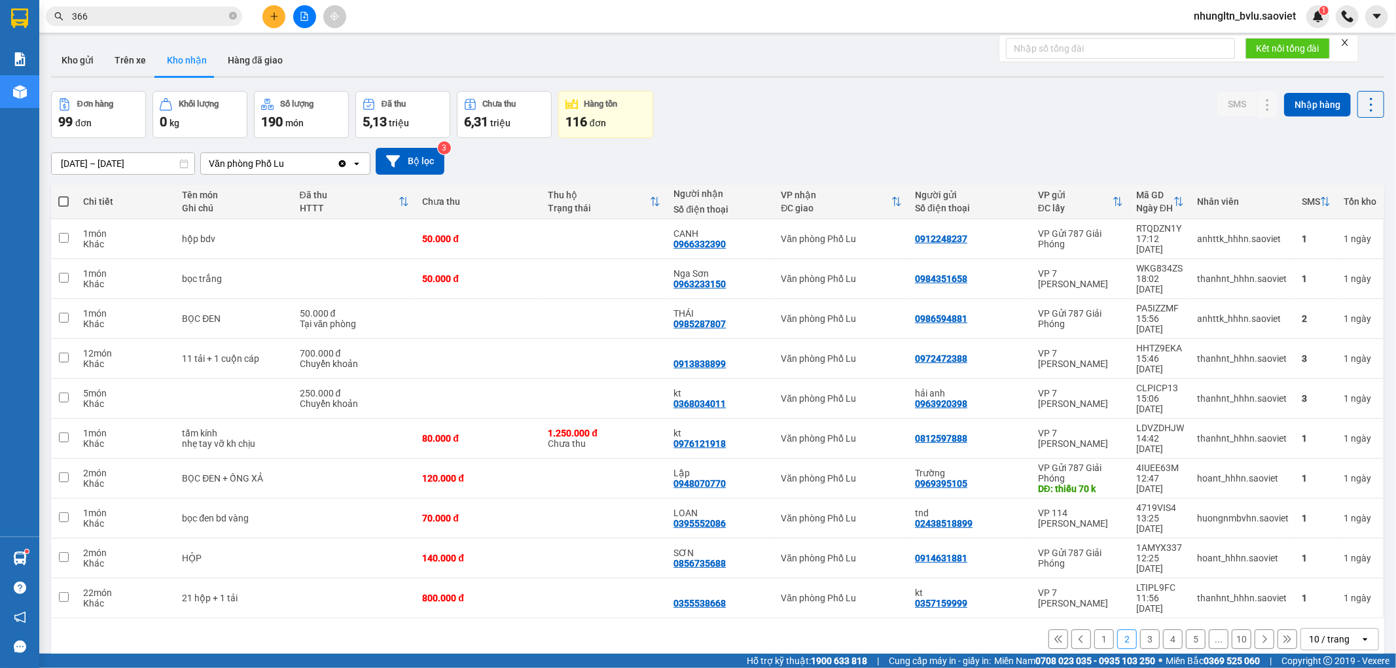
click at [1094, 630] on button "1" at bounding box center [1104, 640] width 20 height 20
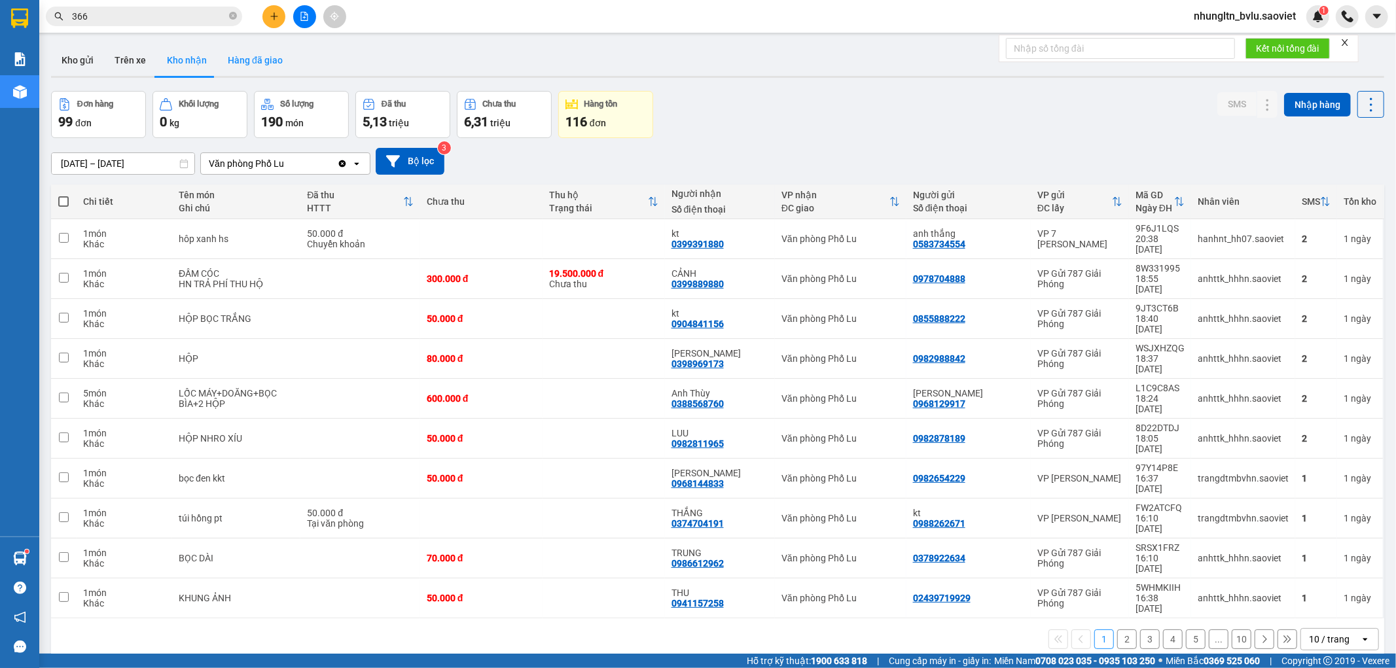
click at [268, 59] on button "Hàng đã giao" at bounding box center [255, 60] width 76 height 31
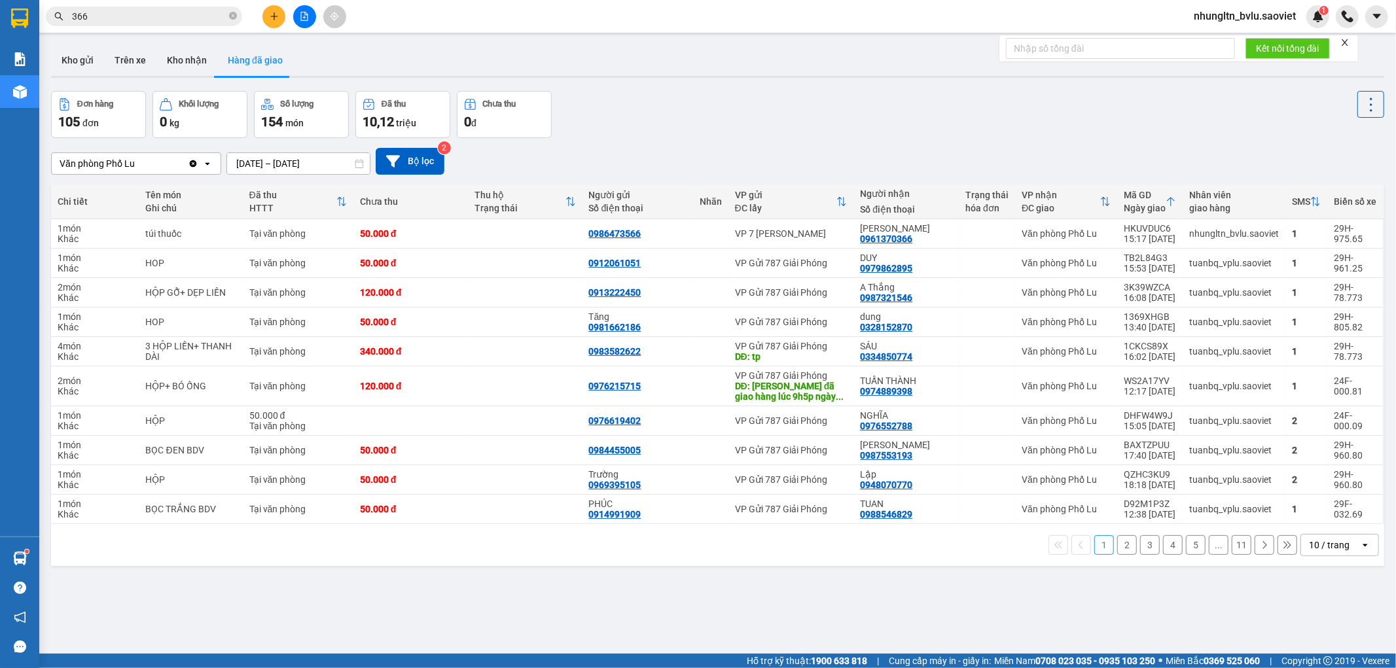
click at [1117, 550] on button "2" at bounding box center [1127, 545] width 20 height 20
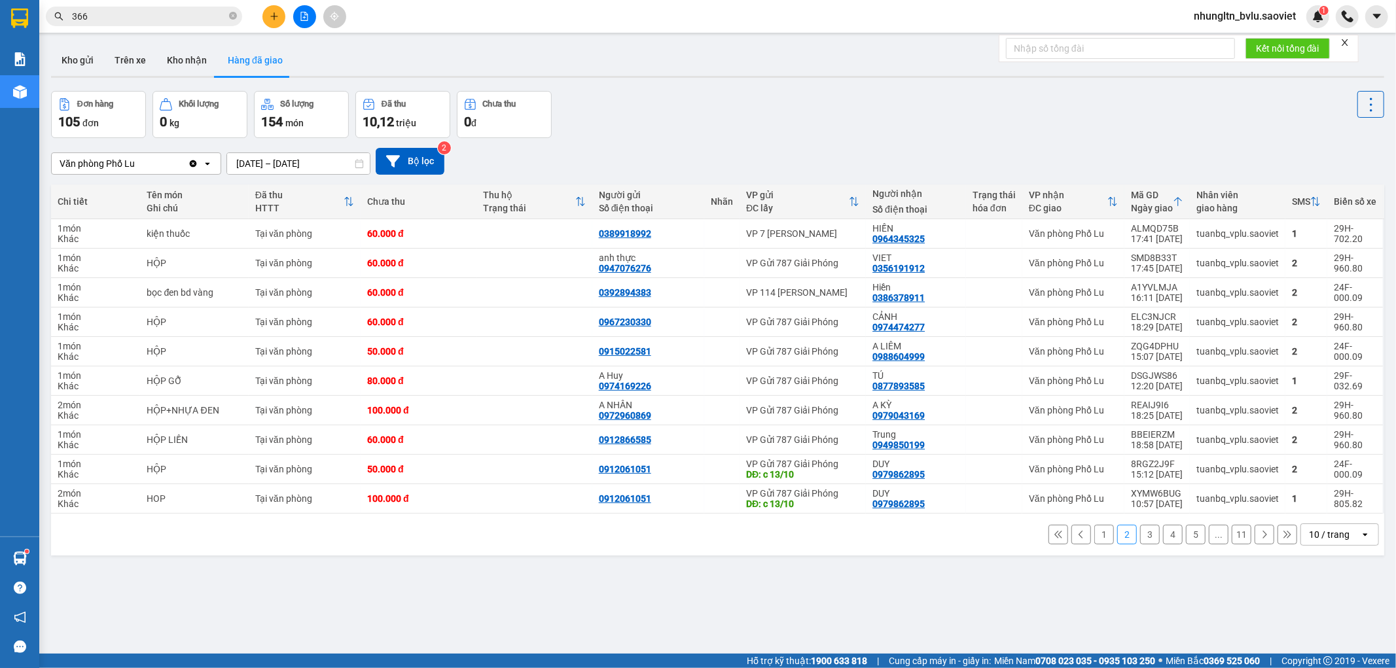
click at [1272, 17] on span "nhungltn_bvlu.saoviet" at bounding box center [1244, 16] width 123 height 16
click at [1260, 31] on li "Đăng xuất" at bounding box center [1243, 40] width 125 height 21
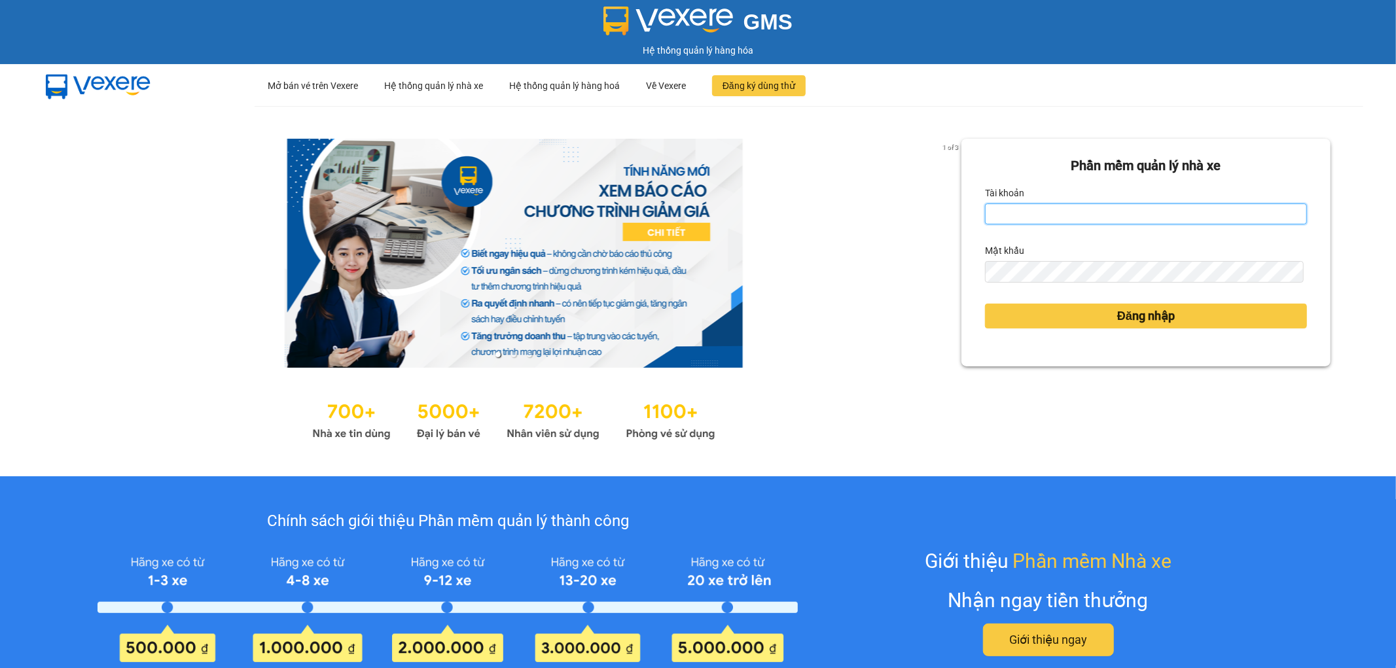
type input "thangvd_vplu.saoviet"
click at [1097, 205] on input "thangvd_vplu.saoviet" at bounding box center [1146, 214] width 322 height 21
click at [855, 278] on div at bounding box center [513, 253] width 896 height 229
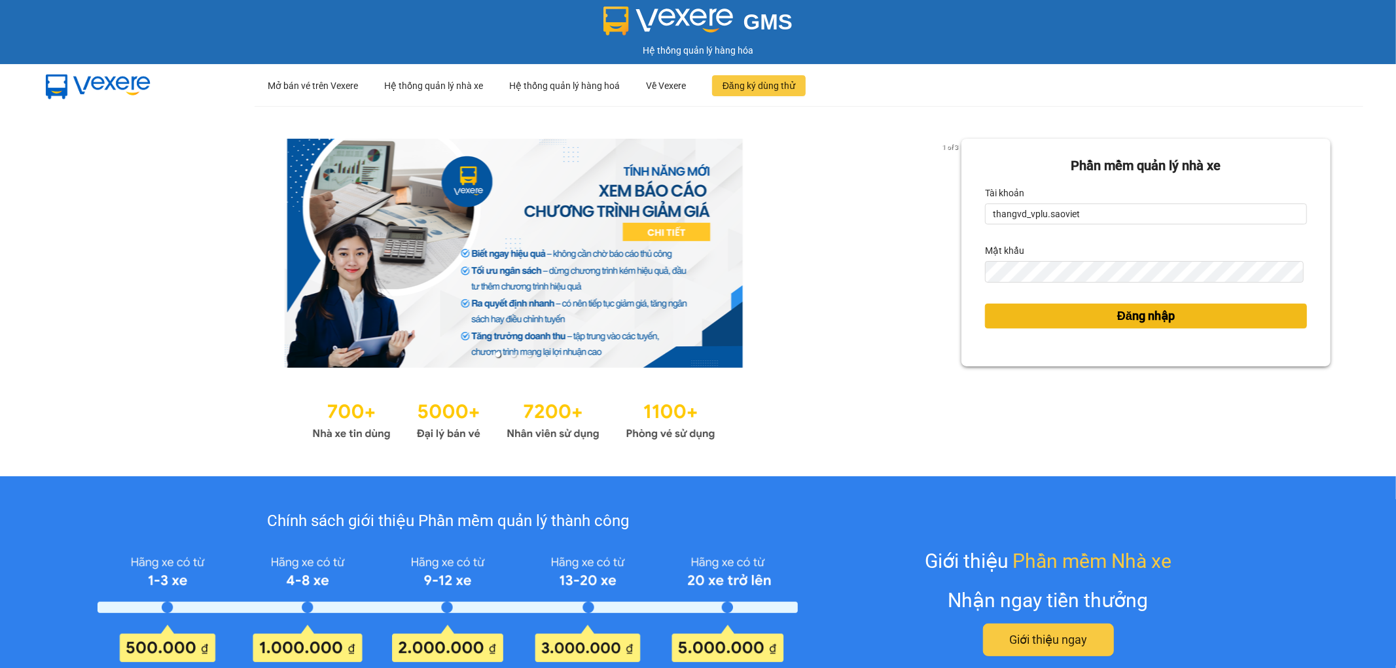
click at [1056, 315] on button "Đăng nhập" at bounding box center [1146, 316] width 322 height 25
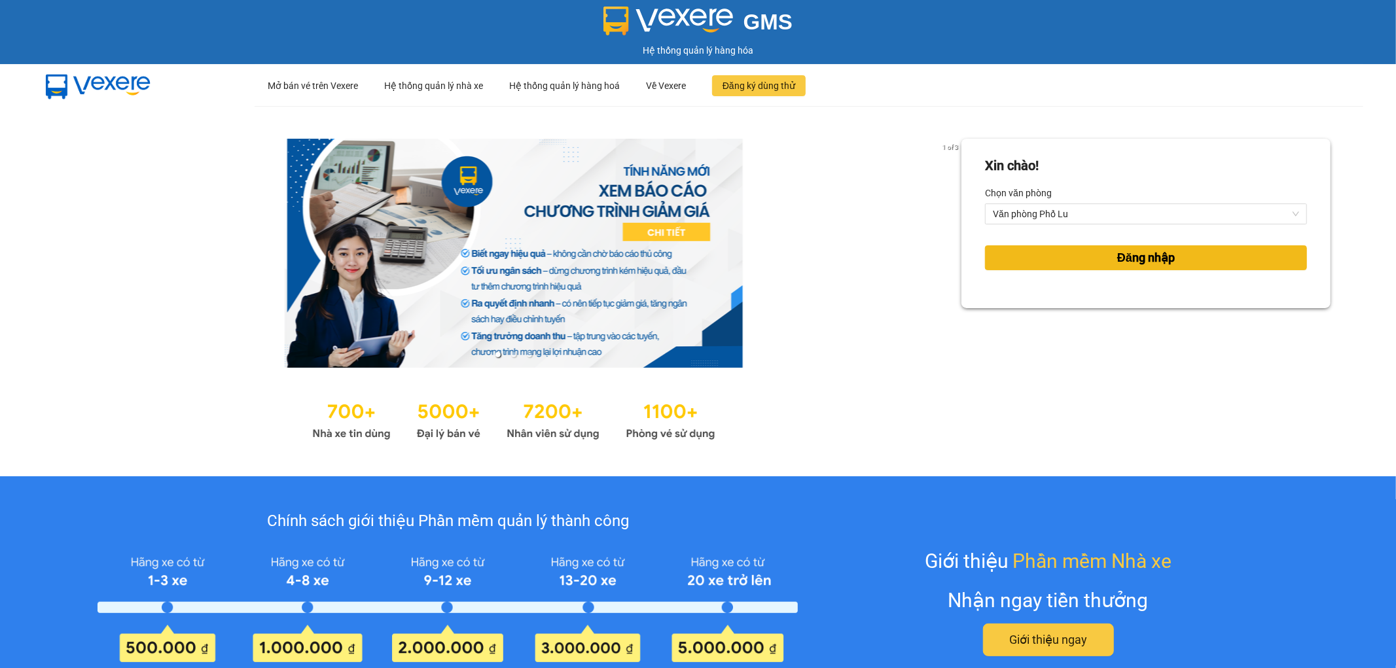
click at [1123, 257] on span "Đăng nhập" at bounding box center [1146, 258] width 58 height 18
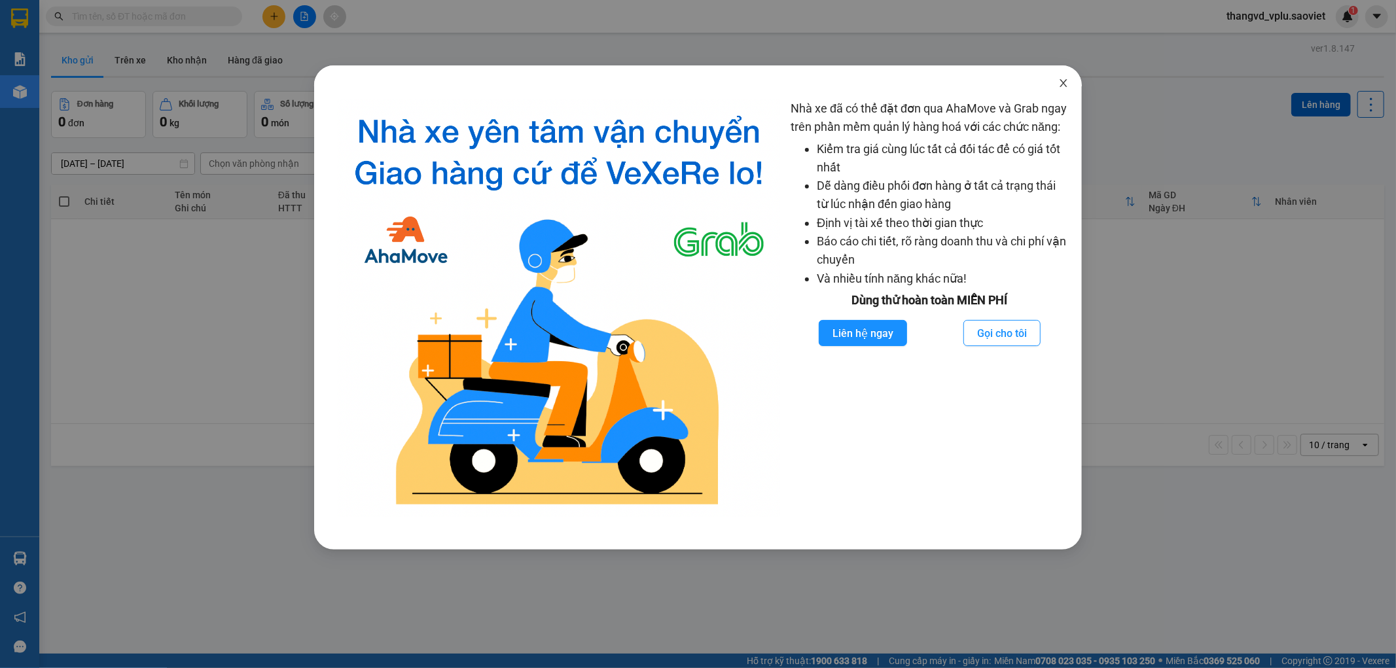
click at [1066, 86] on icon "close" at bounding box center [1063, 83] width 10 height 10
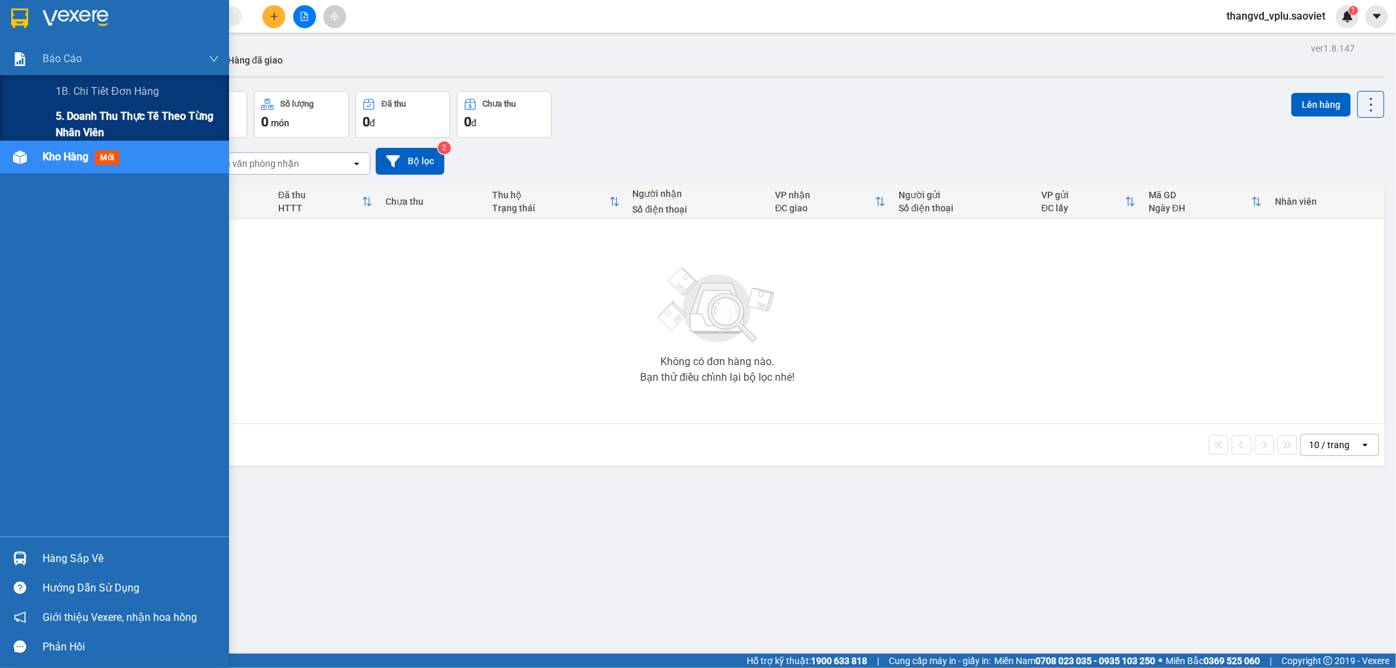
click at [90, 115] on span "5. Doanh thu thực tế theo từng nhân viên" at bounding box center [138, 124] width 164 height 33
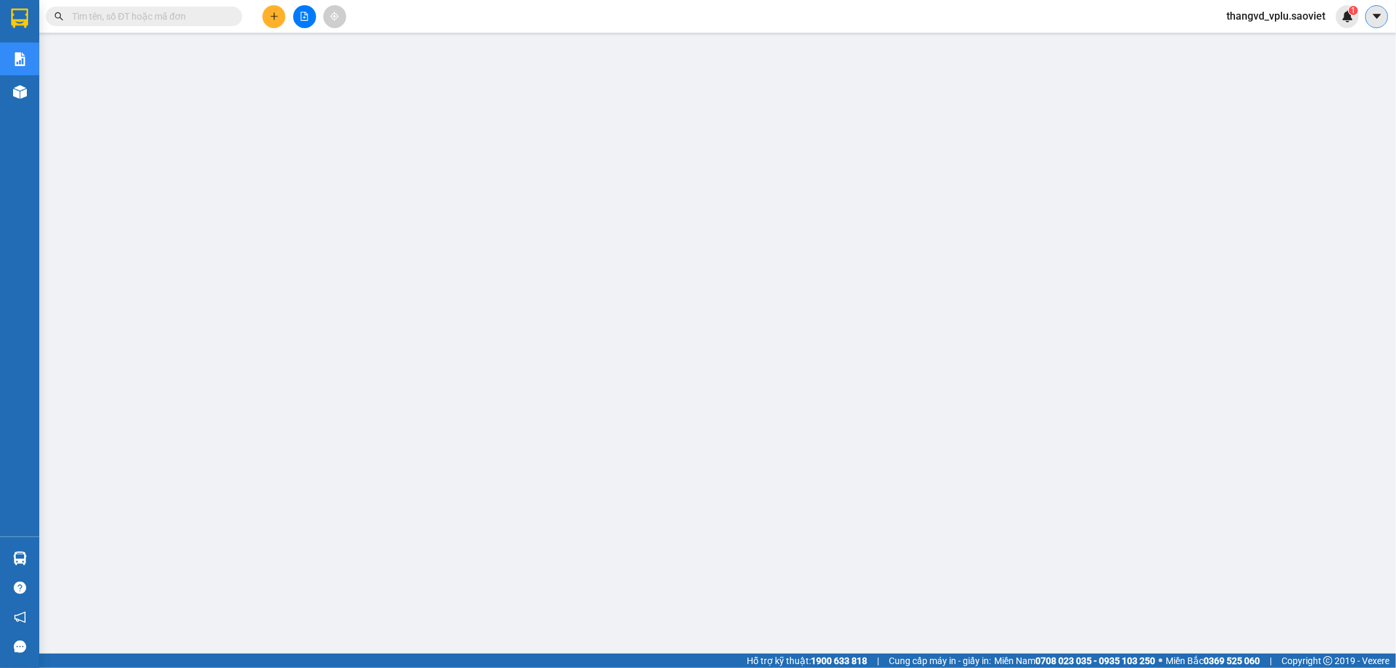
click at [1371, 23] on button at bounding box center [1376, 16] width 23 height 23
click at [1267, 13] on span "thangvd_vplu.saoviet" at bounding box center [1276, 16] width 120 height 16
click at [1253, 37] on span "Đăng xuất" at bounding box center [1282, 40] width 92 height 14
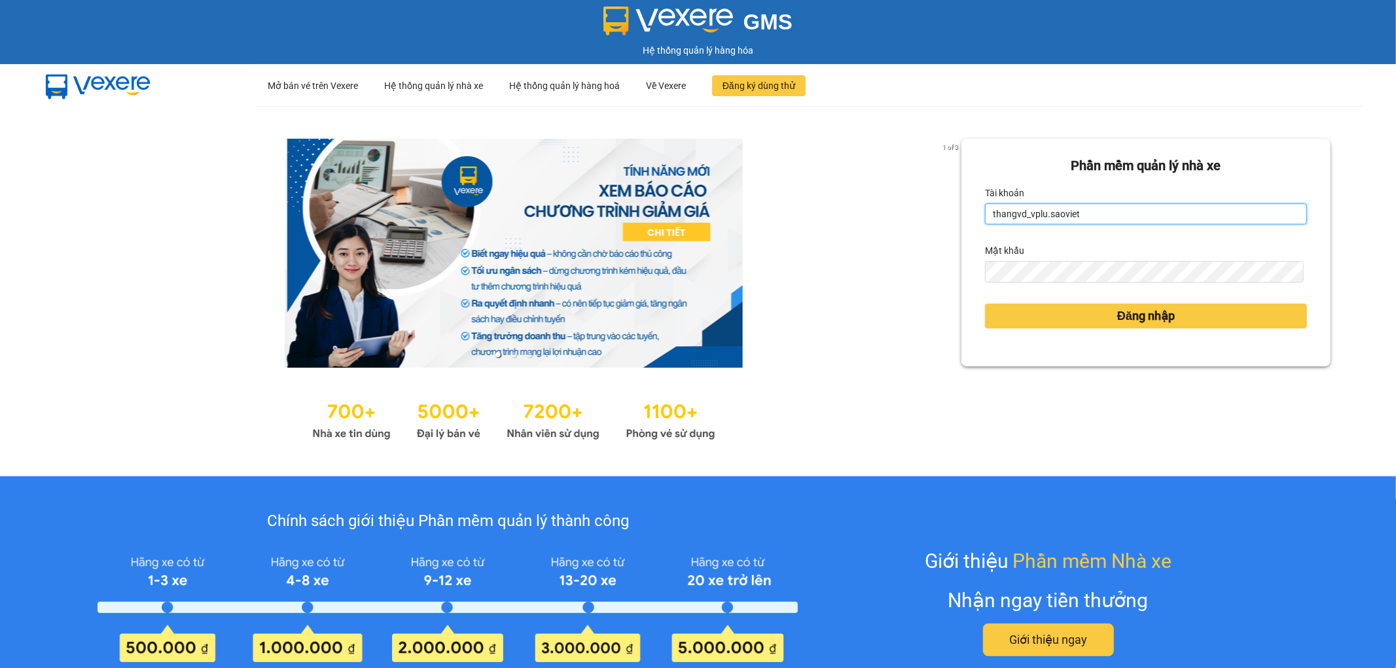
click at [1075, 212] on input "thangvd_vplu.saoviet" at bounding box center [1146, 214] width 322 height 21
type input "nhungltn_bvlu.saoviet"
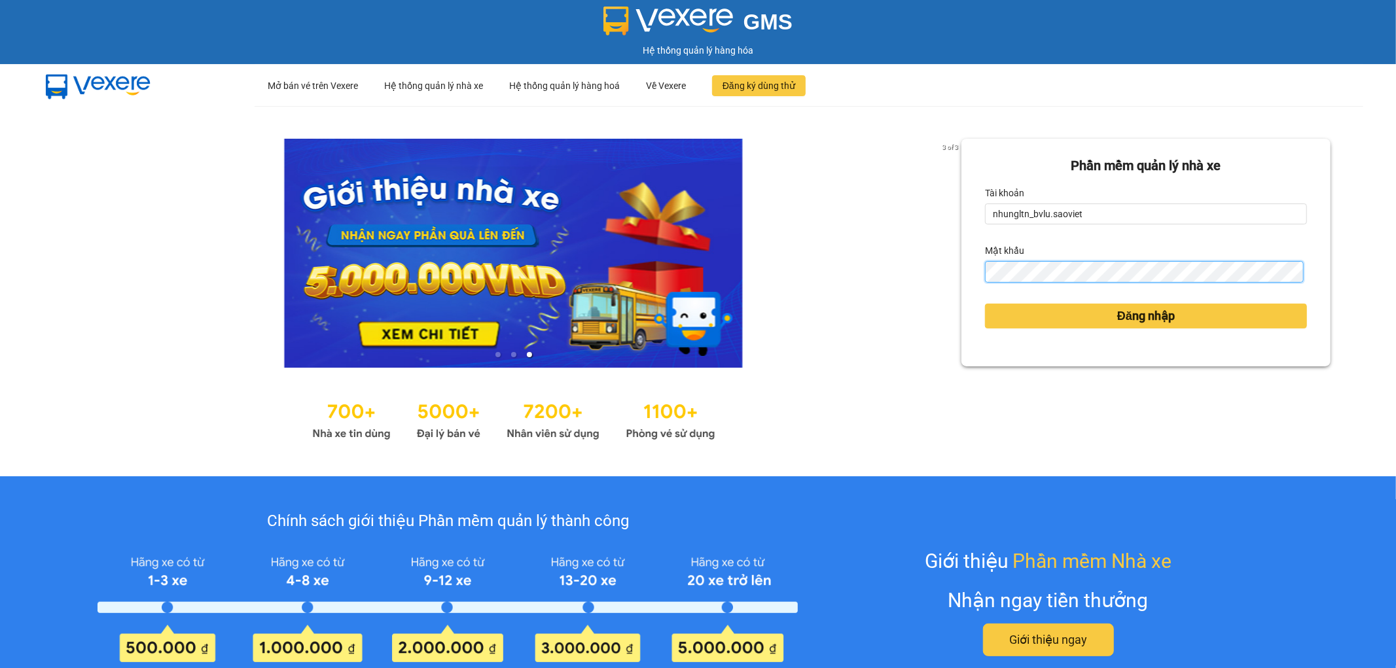
click at [985, 304] on button "Đăng nhập" at bounding box center [1146, 316] width 322 height 25
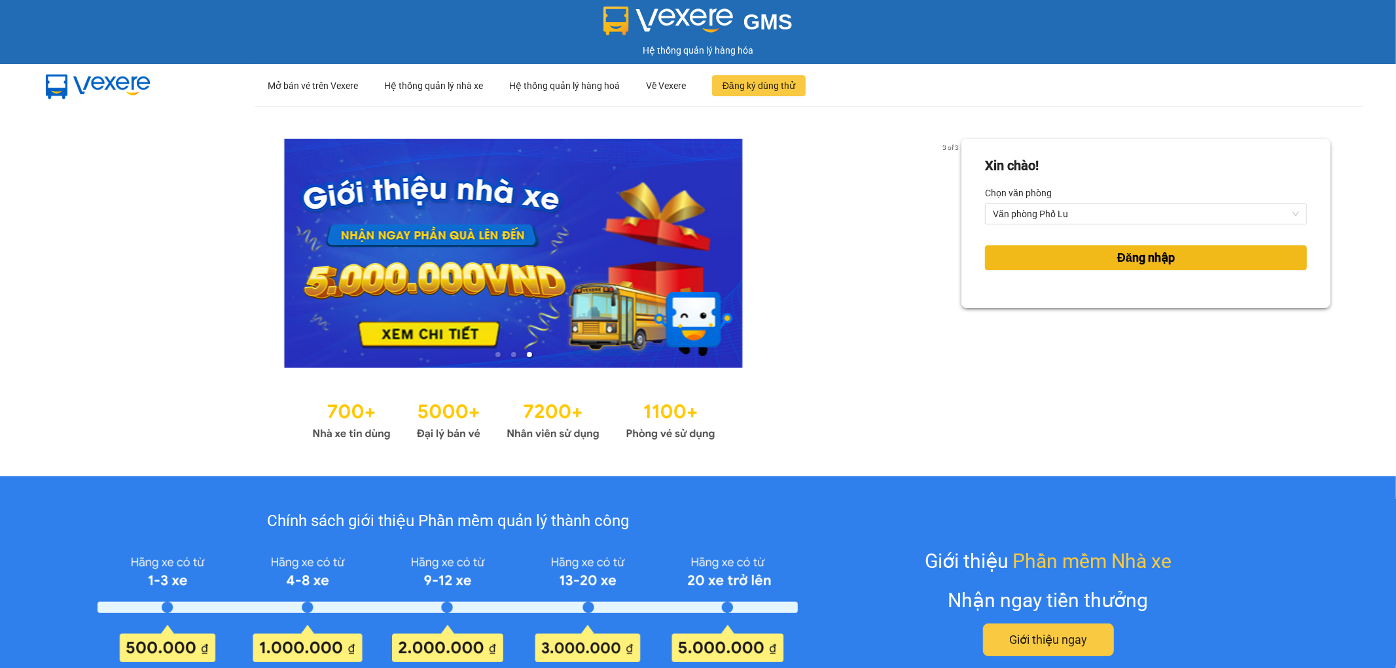
click at [1120, 253] on span "Đăng nhập" at bounding box center [1146, 258] width 58 height 18
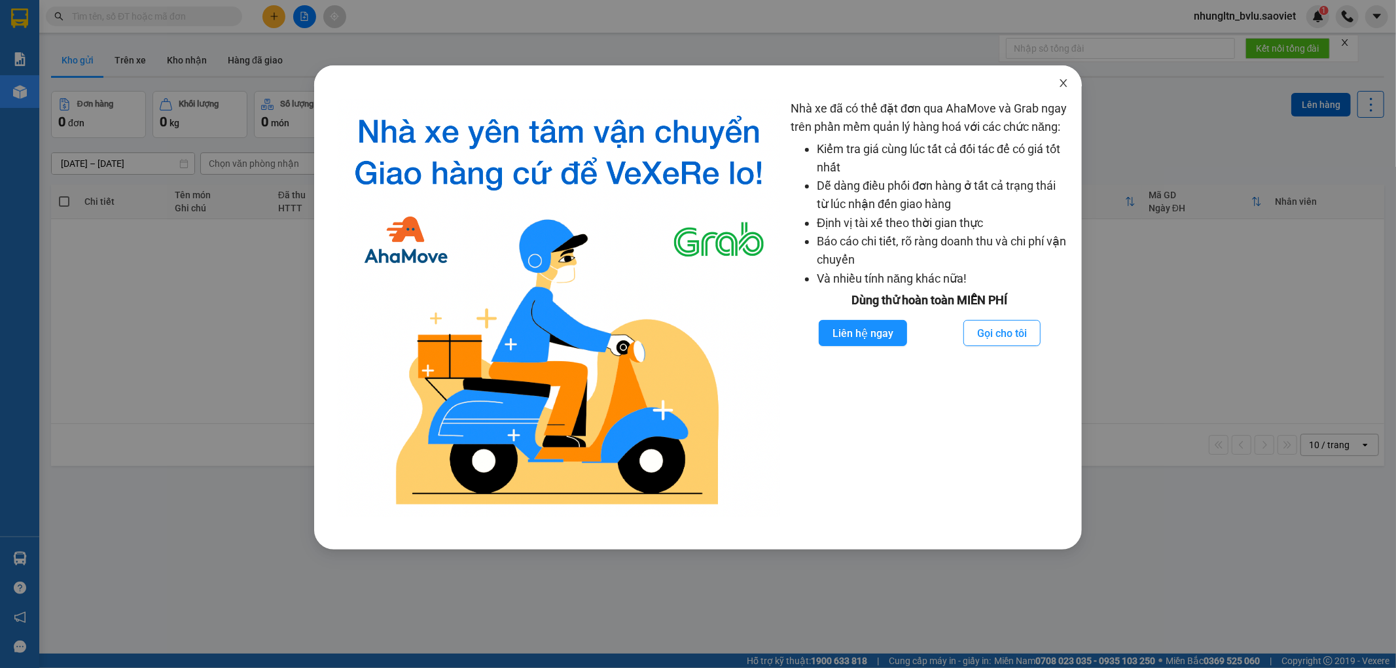
click at [1067, 87] on icon "close" at bounding box center [1063, 83] width 7 height 8
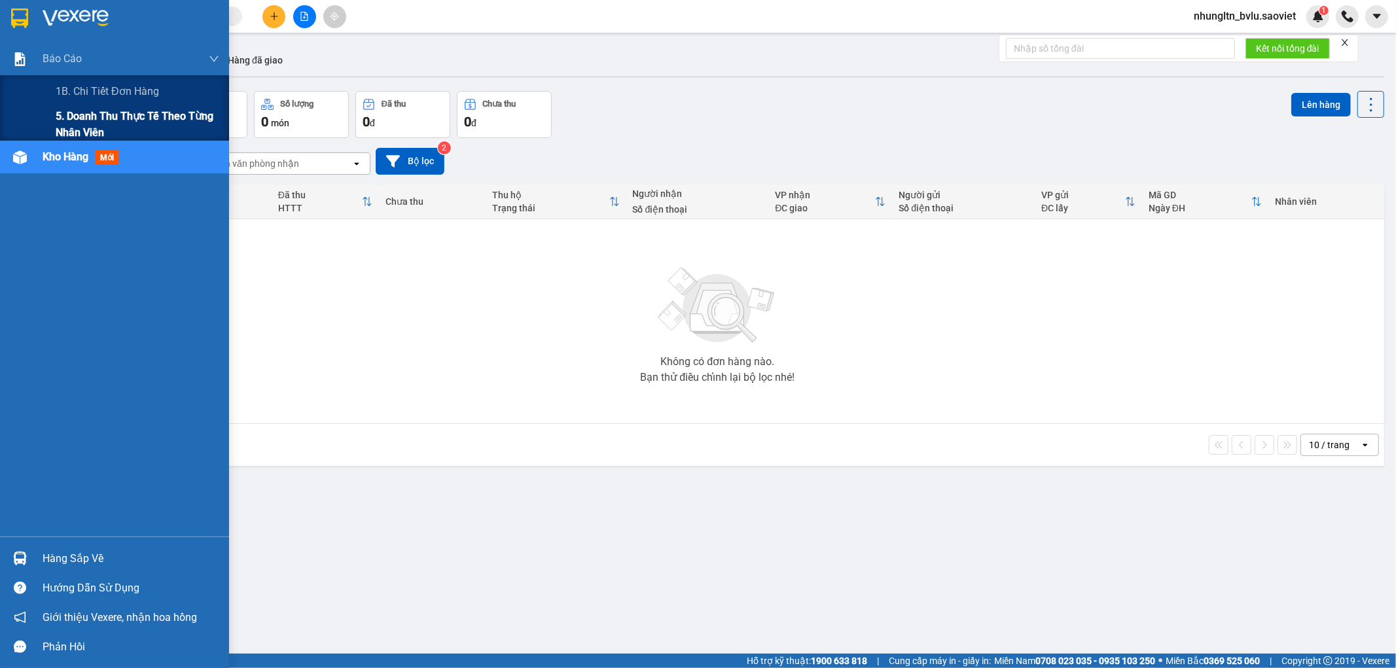
click at [77, 119] on span "5. Doanh thu thực tế theo từng nhân viên" at bounding box center [138, 124] width 164 height 33
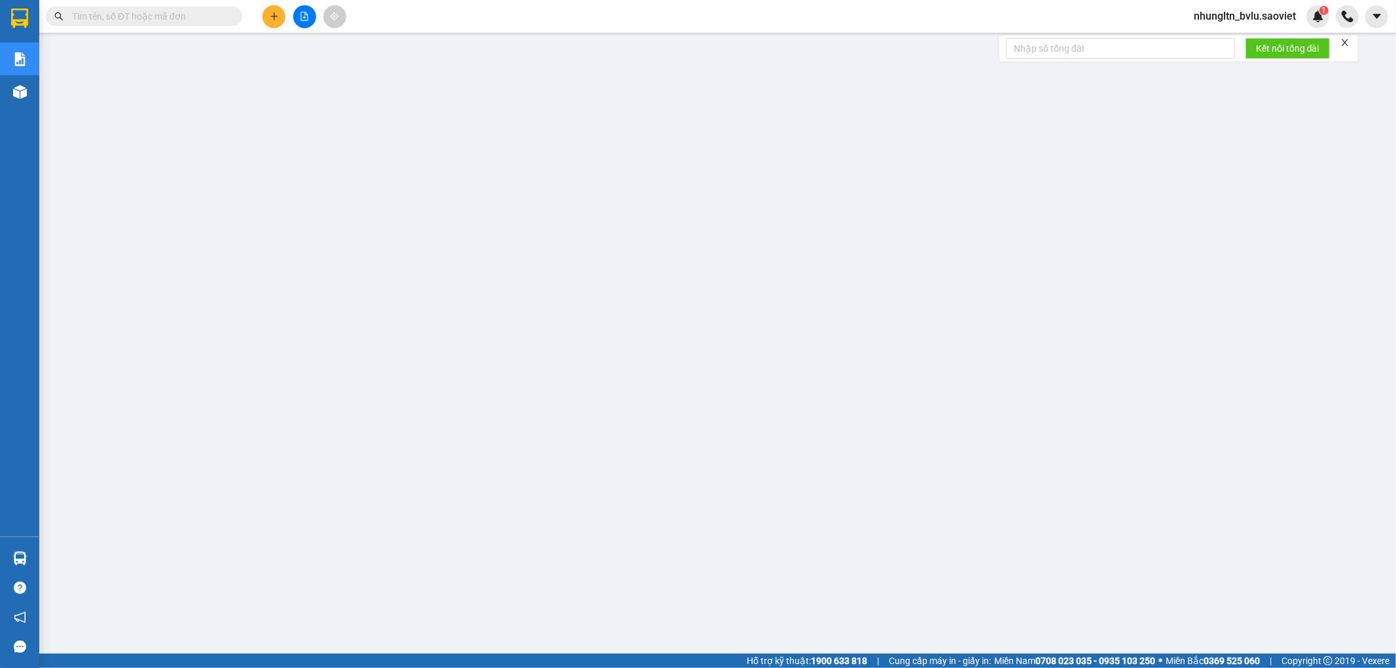
click at [96, 18] on input "text" at bounding box center [149, 16] width 154 height 14
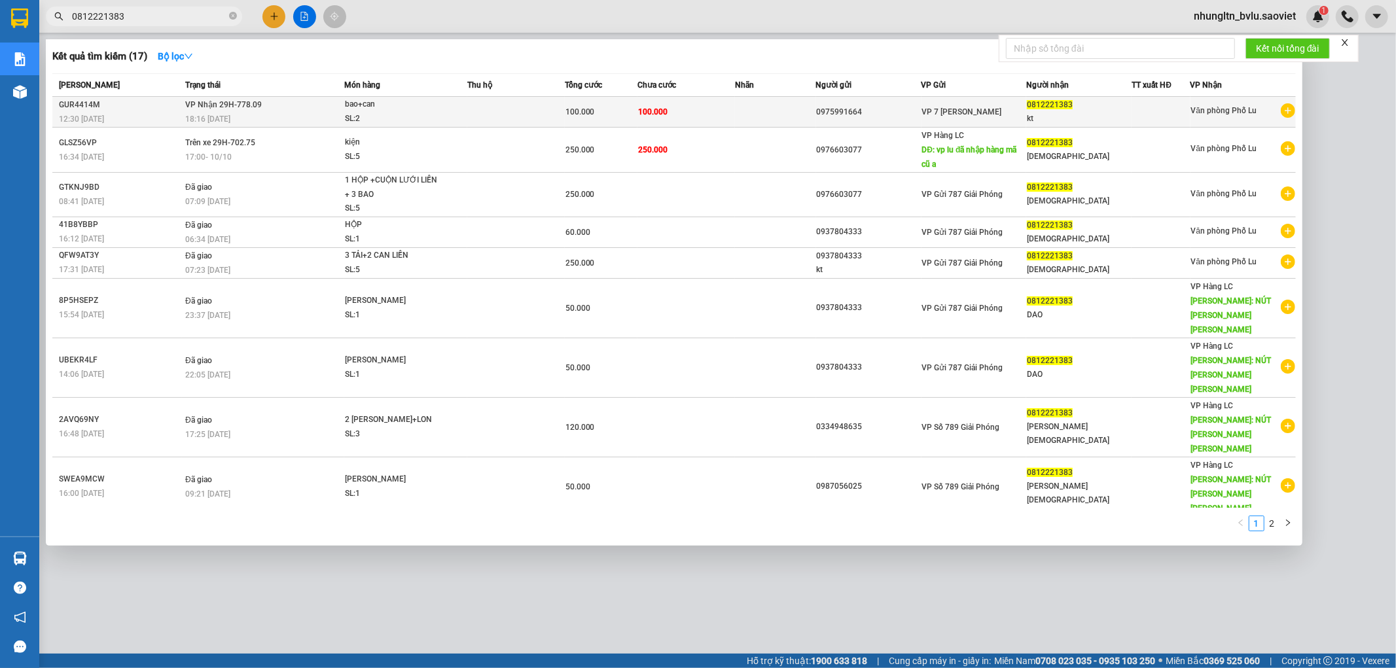
type input "0812221383"
click at [493, 108] on td at bounding box center [516, 112] width 98 height 31
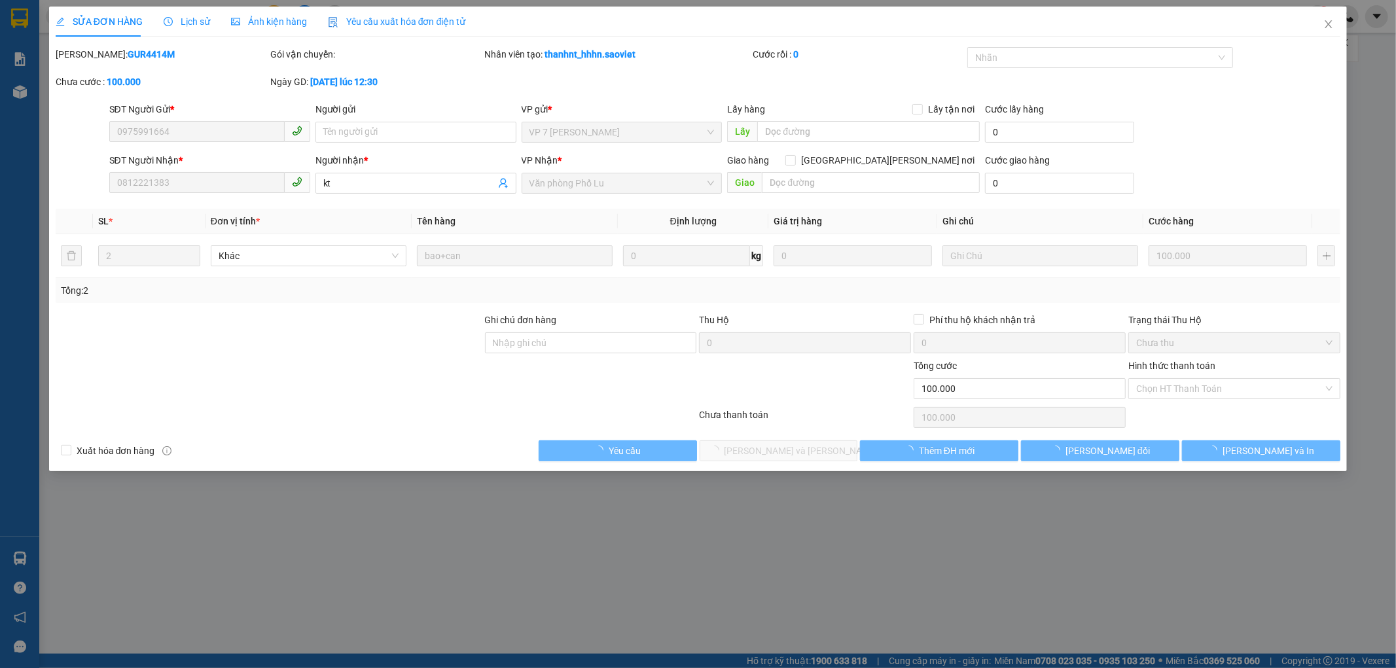
type input "0975991664"
type input "0812221383"
type input "kt"
type input "0"
type input "100.000"
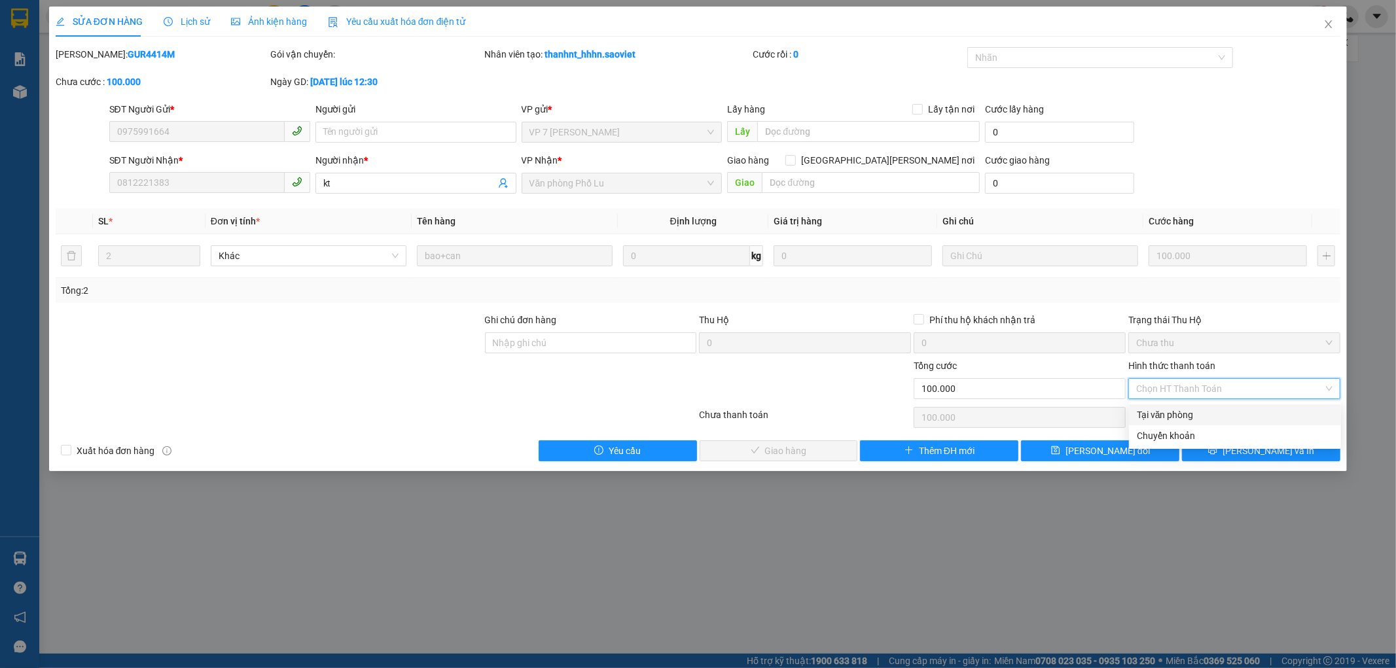
click at [1190, 416] on div "Tại văn phòng" at bounding box center [1235, 415] width 196 height 14
type input "0"
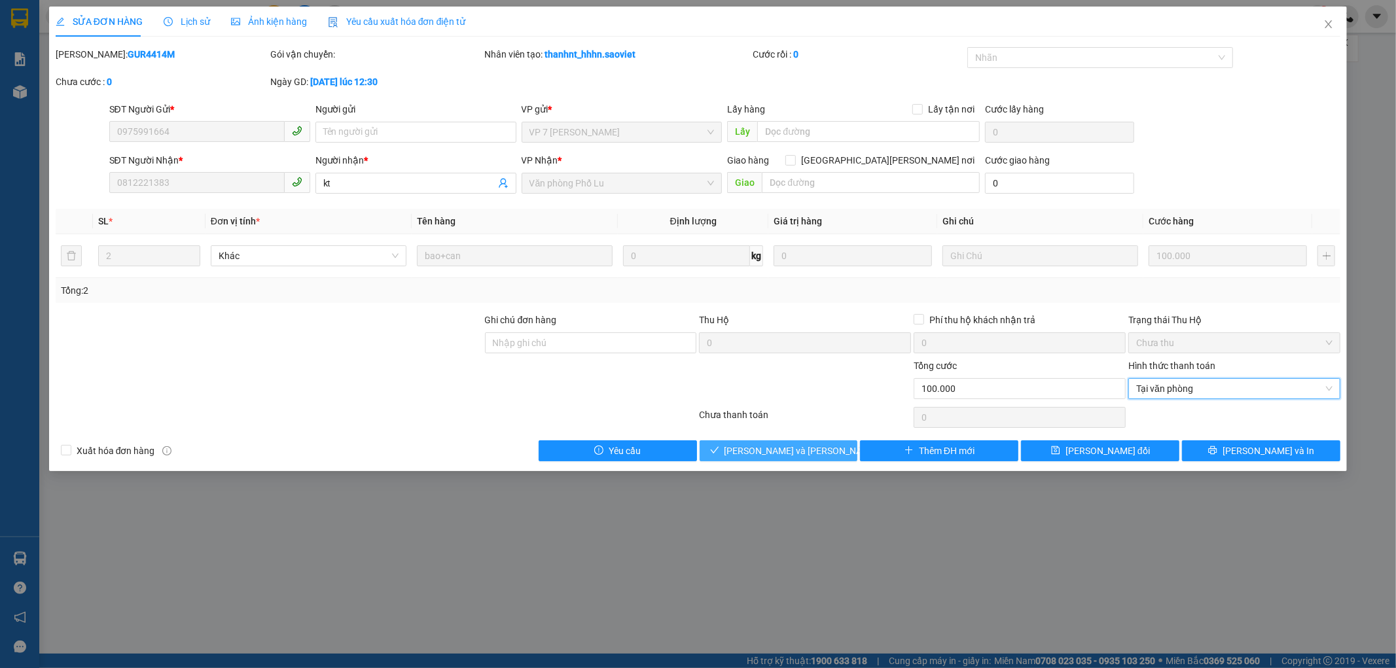
click at [807, 459] on button "[PERSON_NAME] và Giao hàng" at bounding box center [779, 450] width 158 height 21
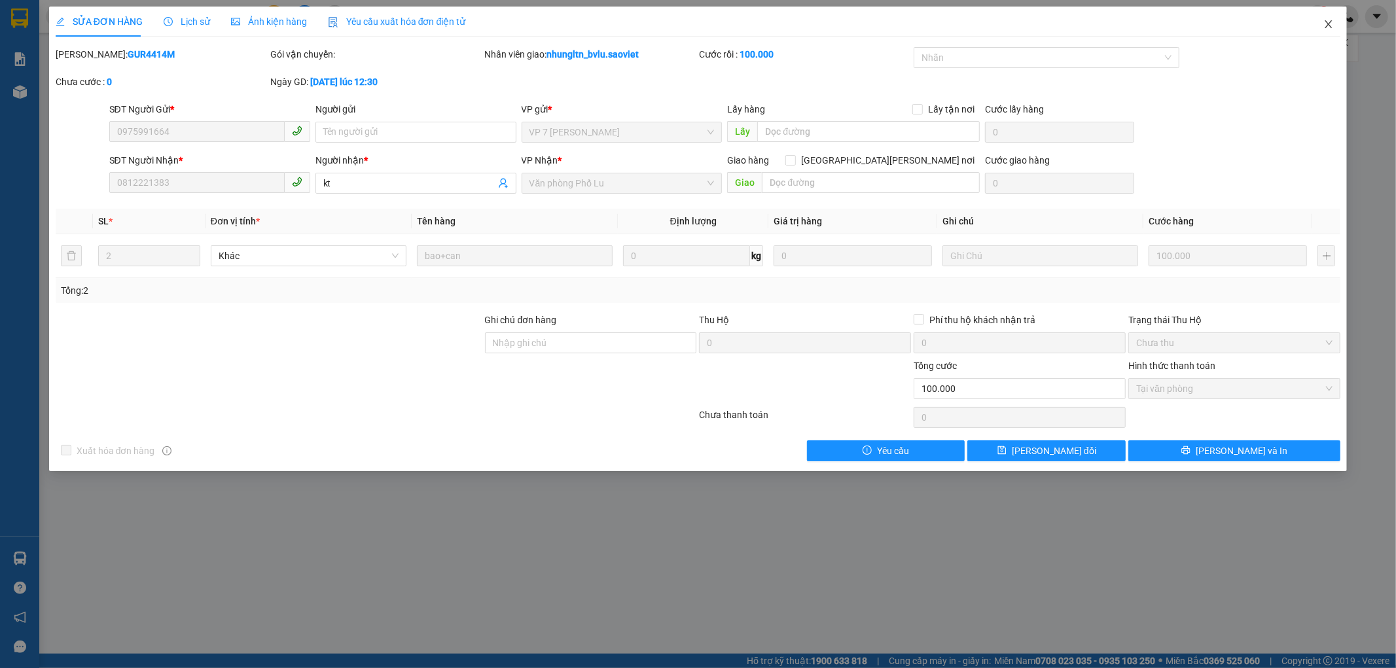
click at [1333, 33] on span "Close" at bounding box center [1328, 25] width 37 height 37
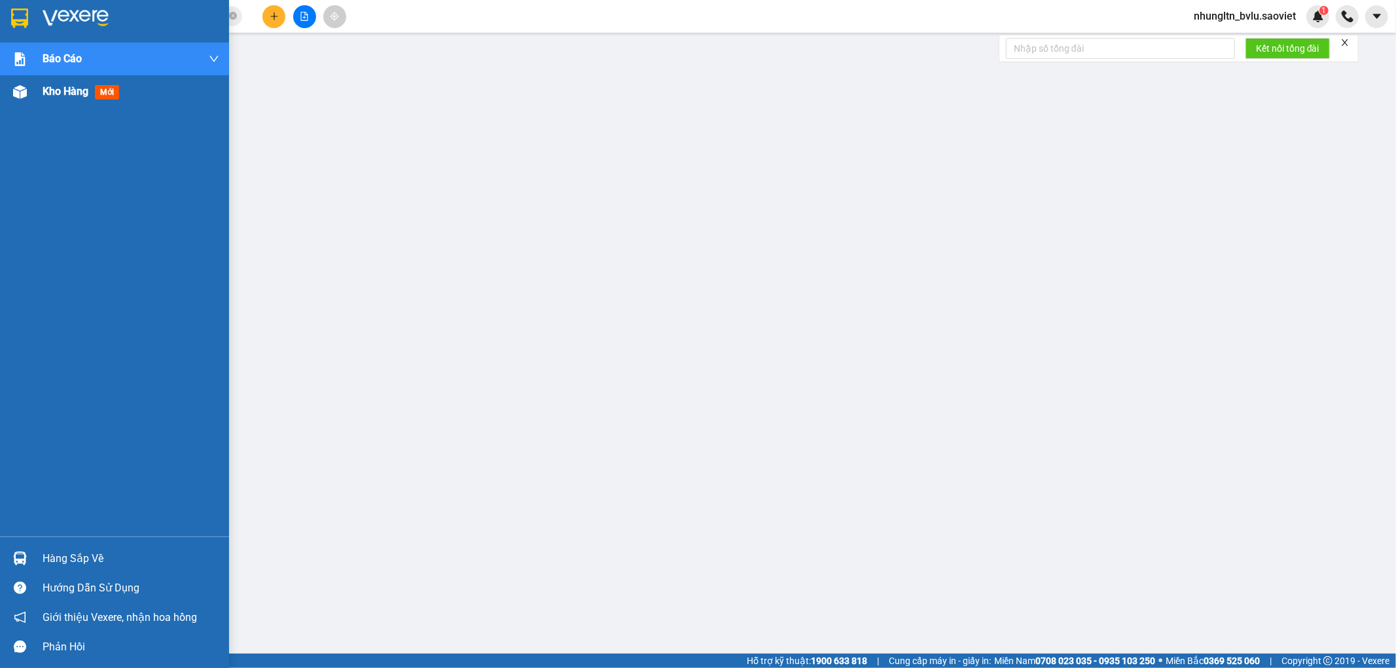
click at [62, 94] on span "Kho hàng" at bounding box center [66, 91] width 46 height 12
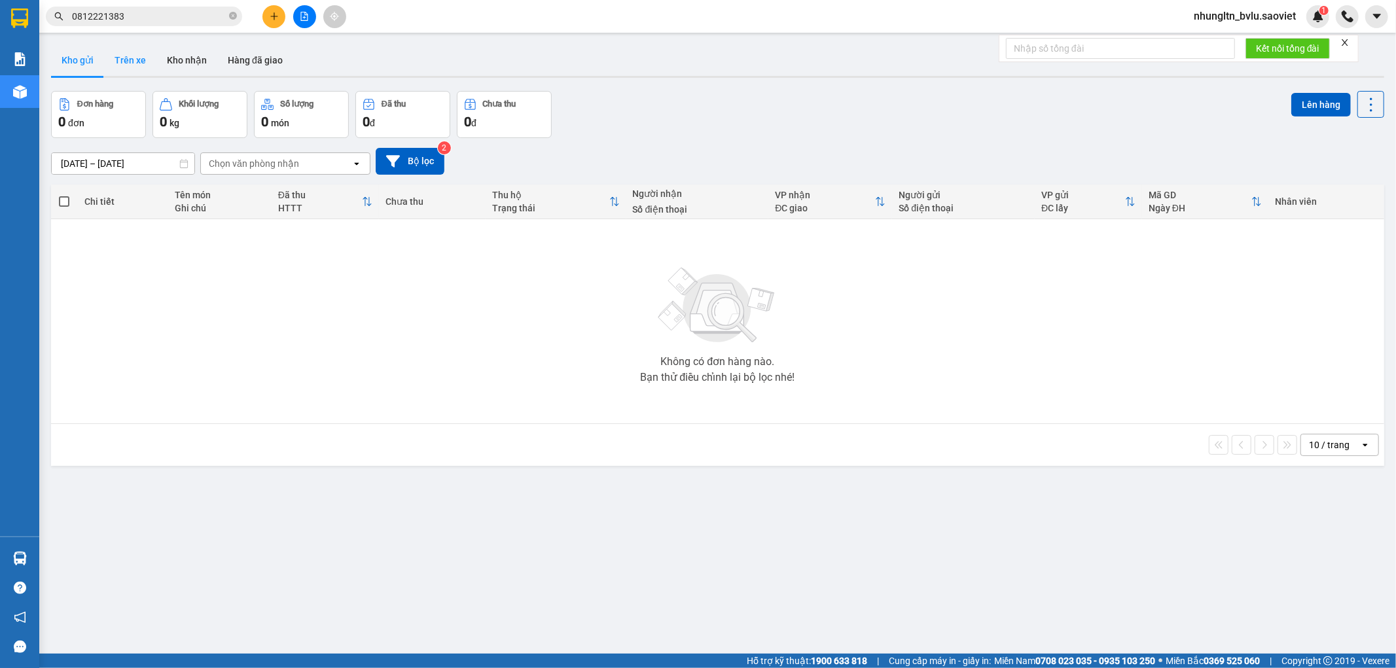
click at [138, 62] on button "Trên xe" at bounding box center [130, 60] width 52 height 31
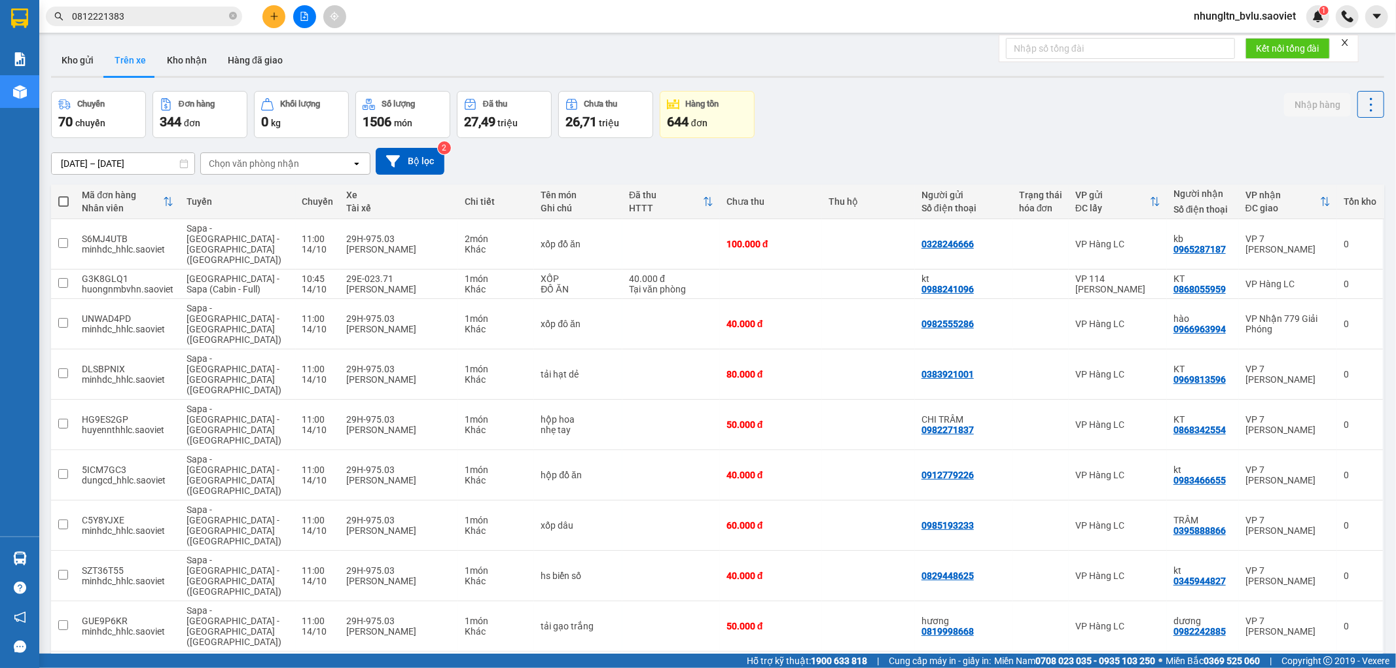
click at [252, 165] on div "Chọn văn phòng nhận" at bounding box center [254, 163] width 90 height 13
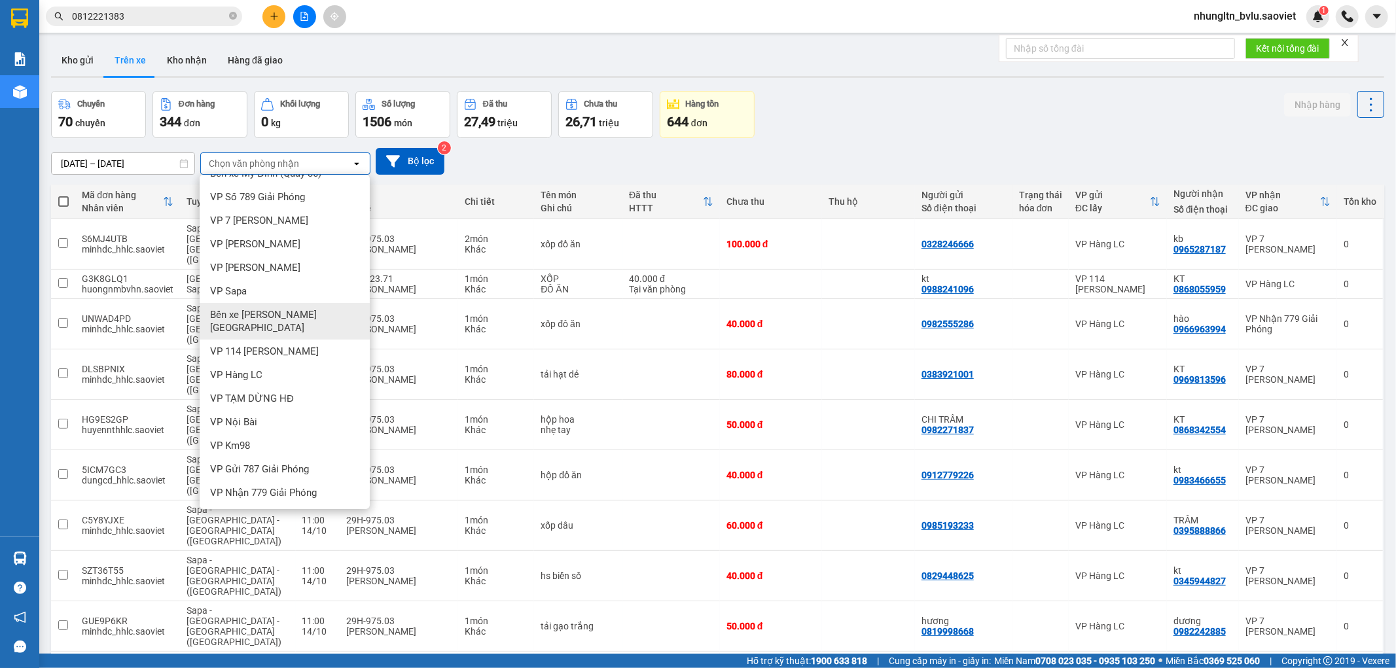
scroll to position [29, 0]
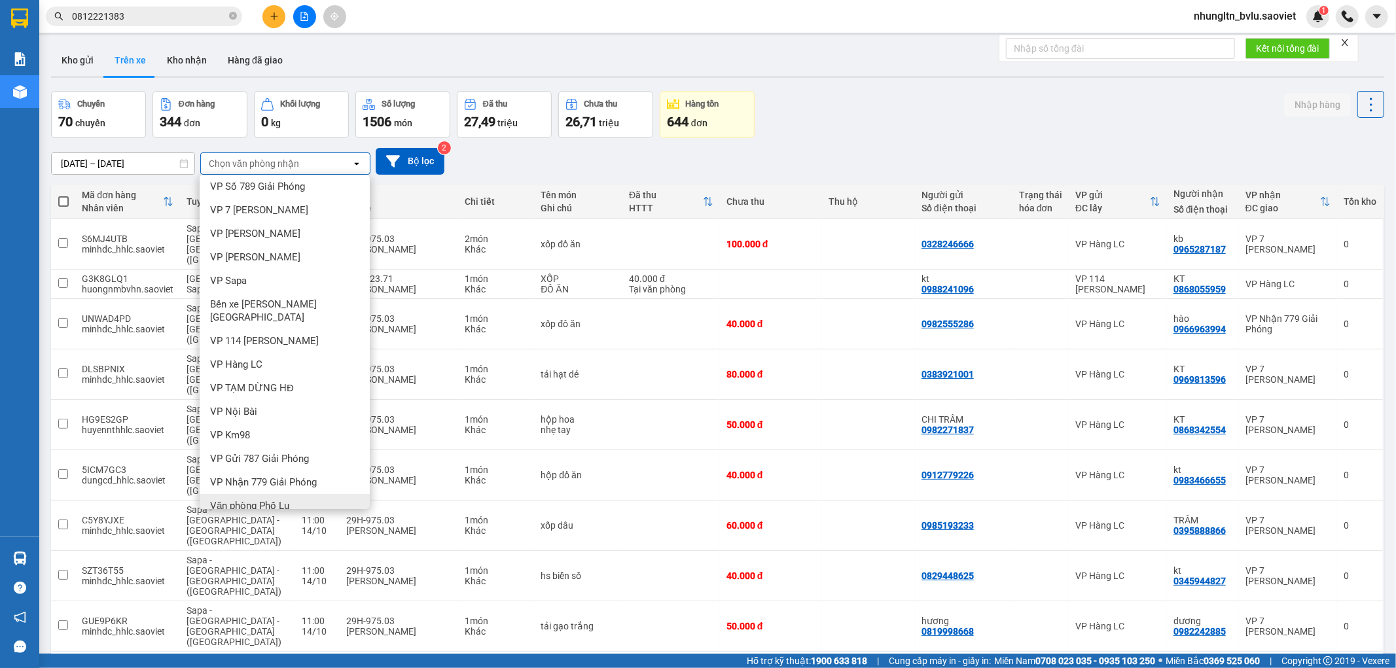
click at [293, 497] on div "Văn phòng Phố Lu" at bounding box center [285, 506] width 170 height 24
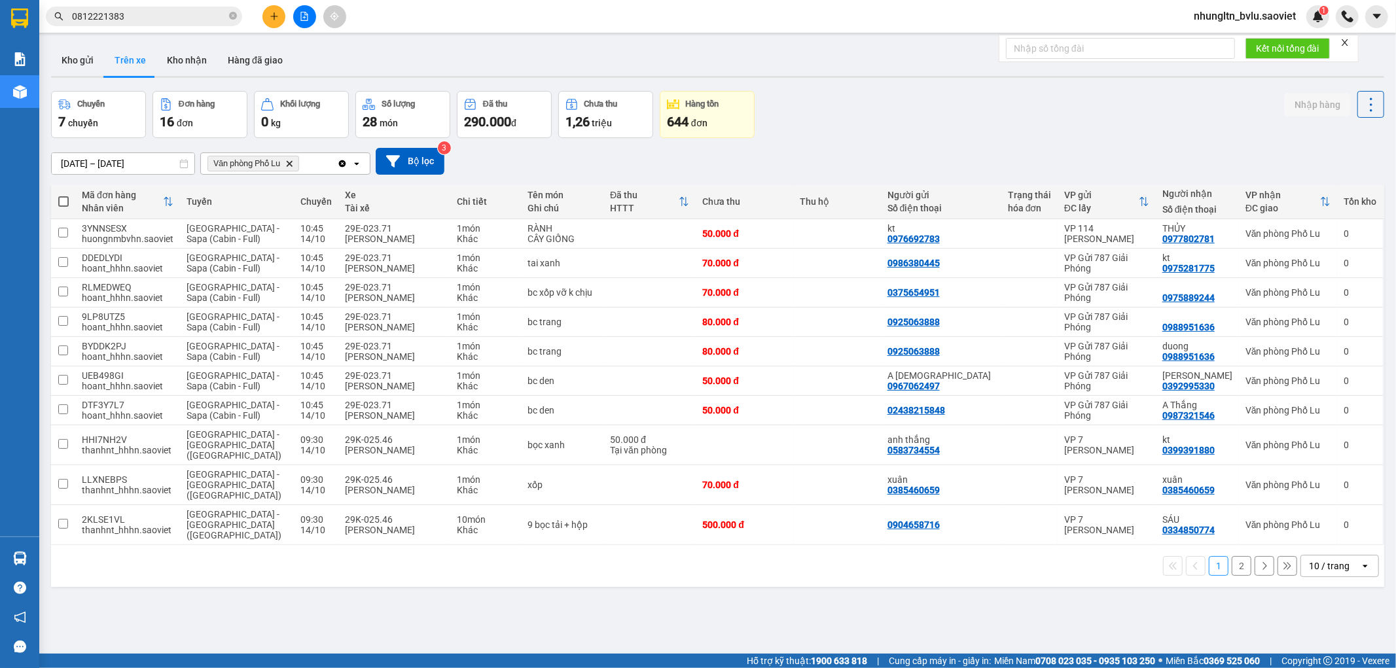
click at [1234, 556] on button "2" at bounding box center [1242, 566] width 20 height 20
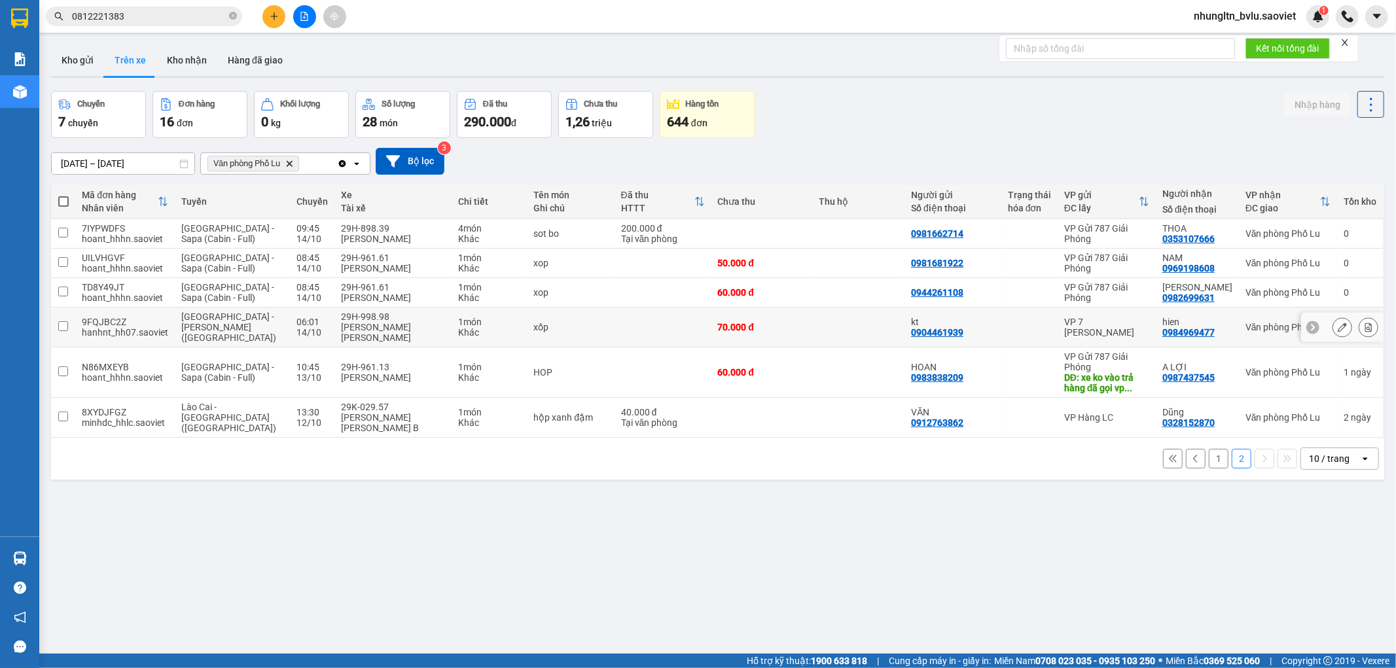
click at [1368, 321] on div at bounding box center [1342, 327] width 82 height 29
click at [1363, 324] on button at bounding box center [1368, 327] width 18 height 23
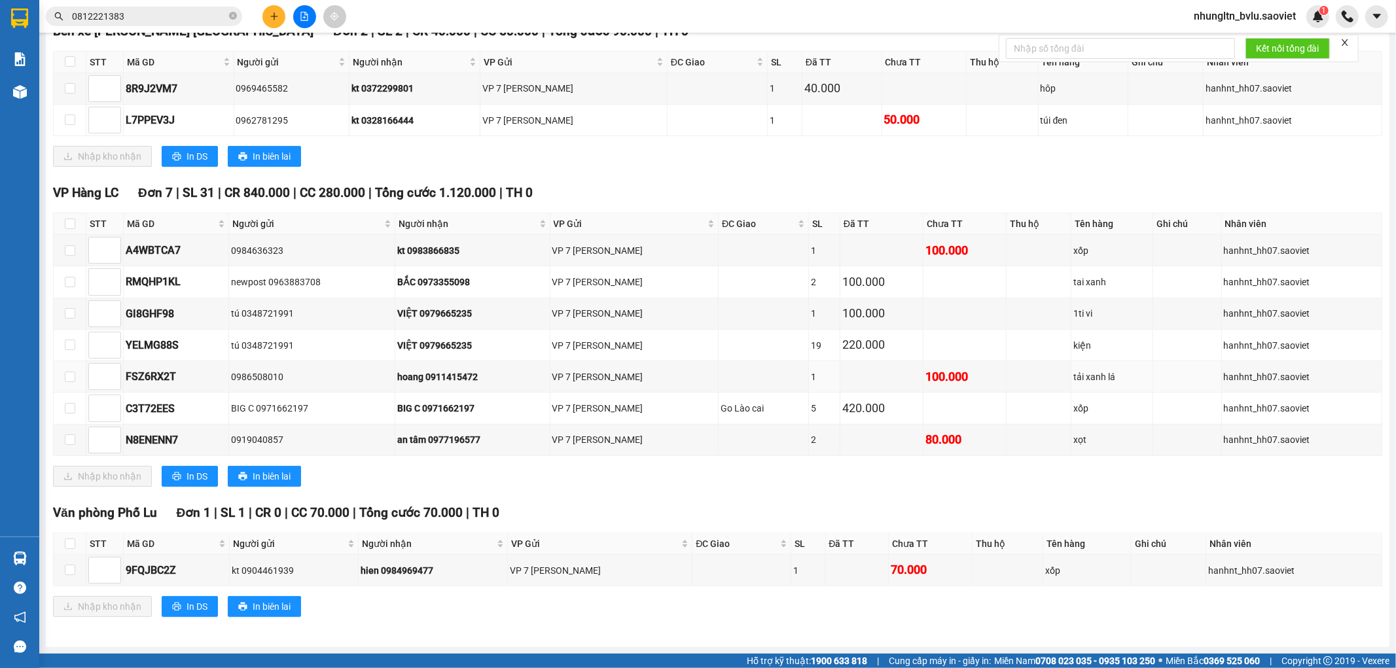
scroll to position [376, 0]
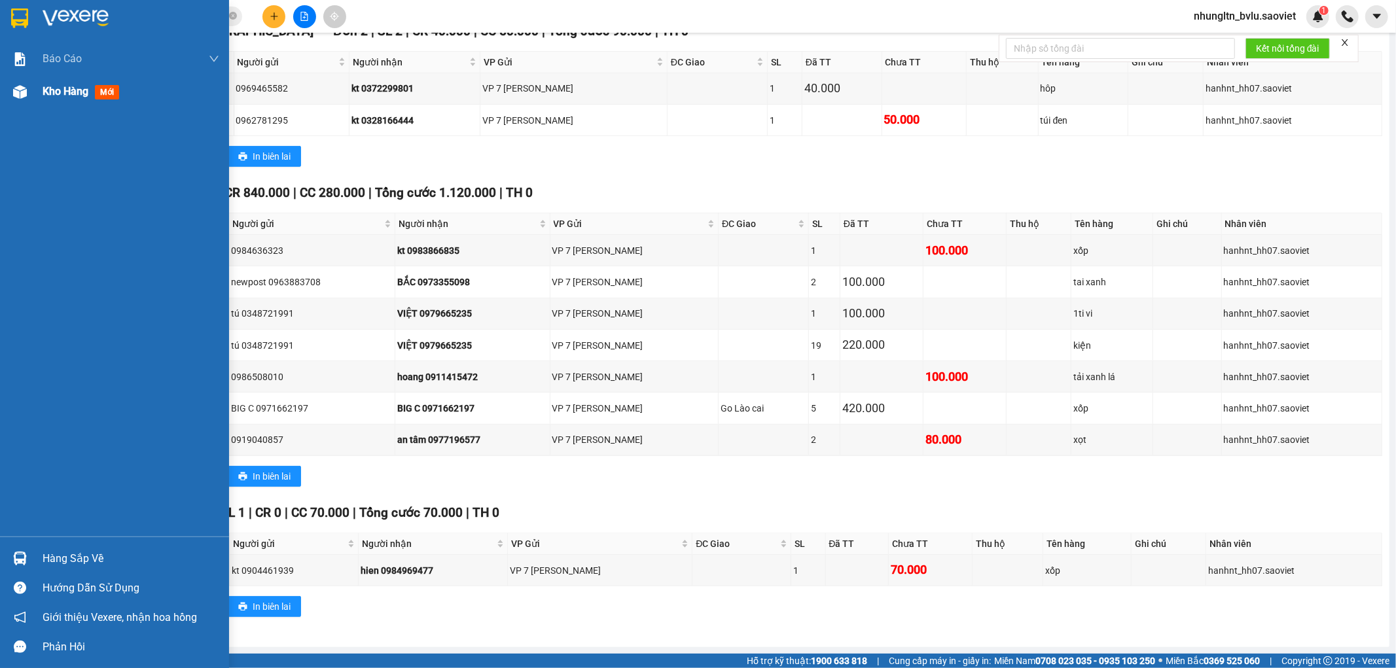
click at [72, 93] on span "Kho hàng" at bounding box center [66, 91] width 46 height 12
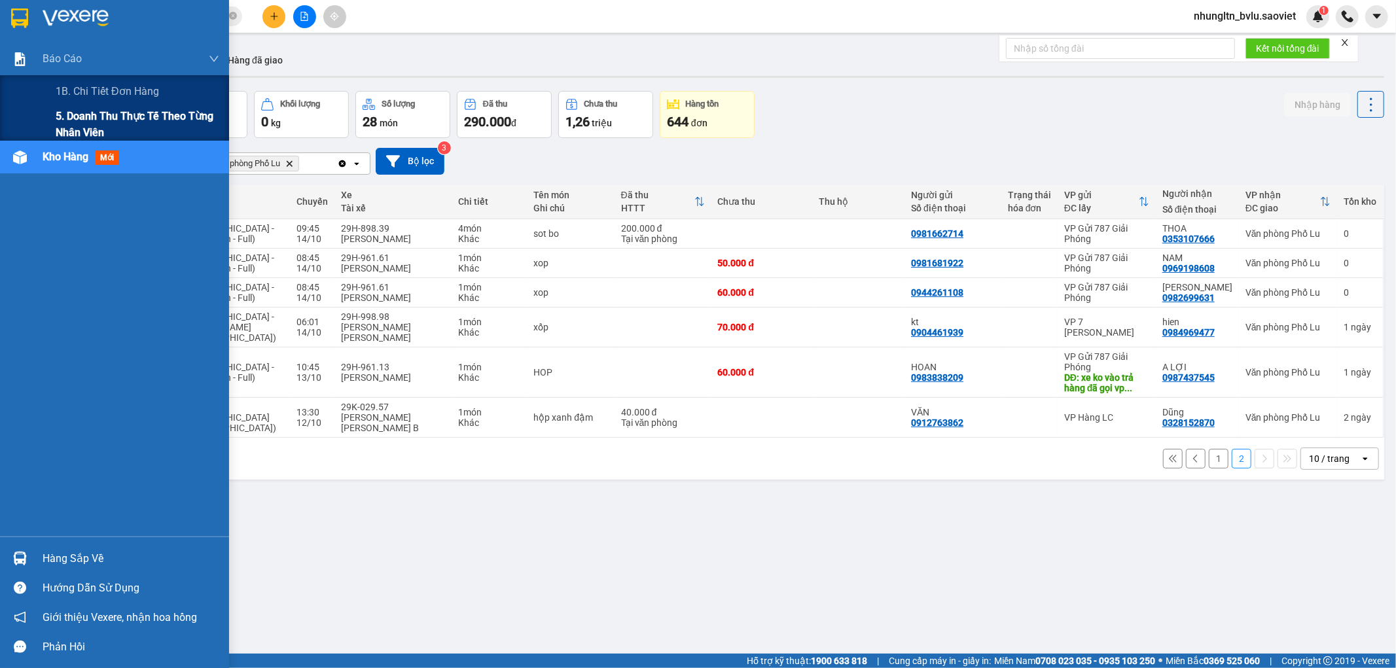
click at [79, 126] on span "5. Doanh thu thực tế theo từng nhân viên" at bounding box center [138, 124] width 164 height 33
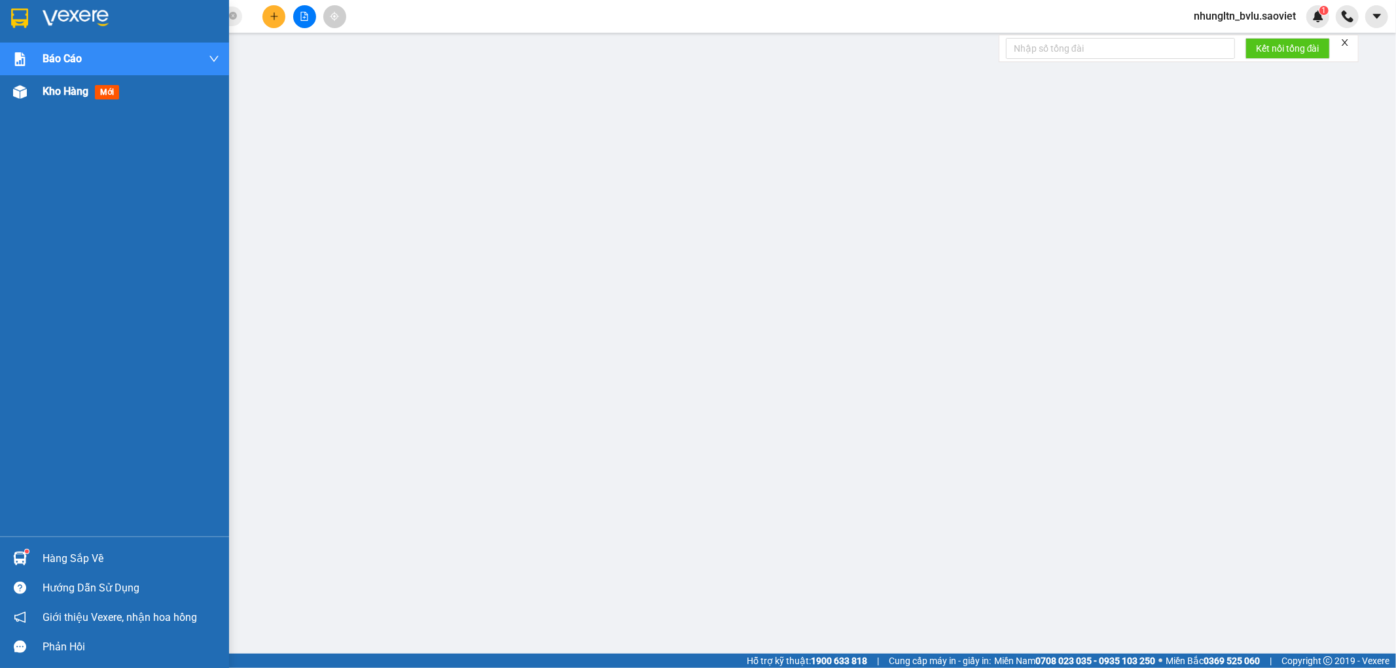
click at [73, 86] on span "Kho hàng" at bounding box center [66, 91] width 46 height 12
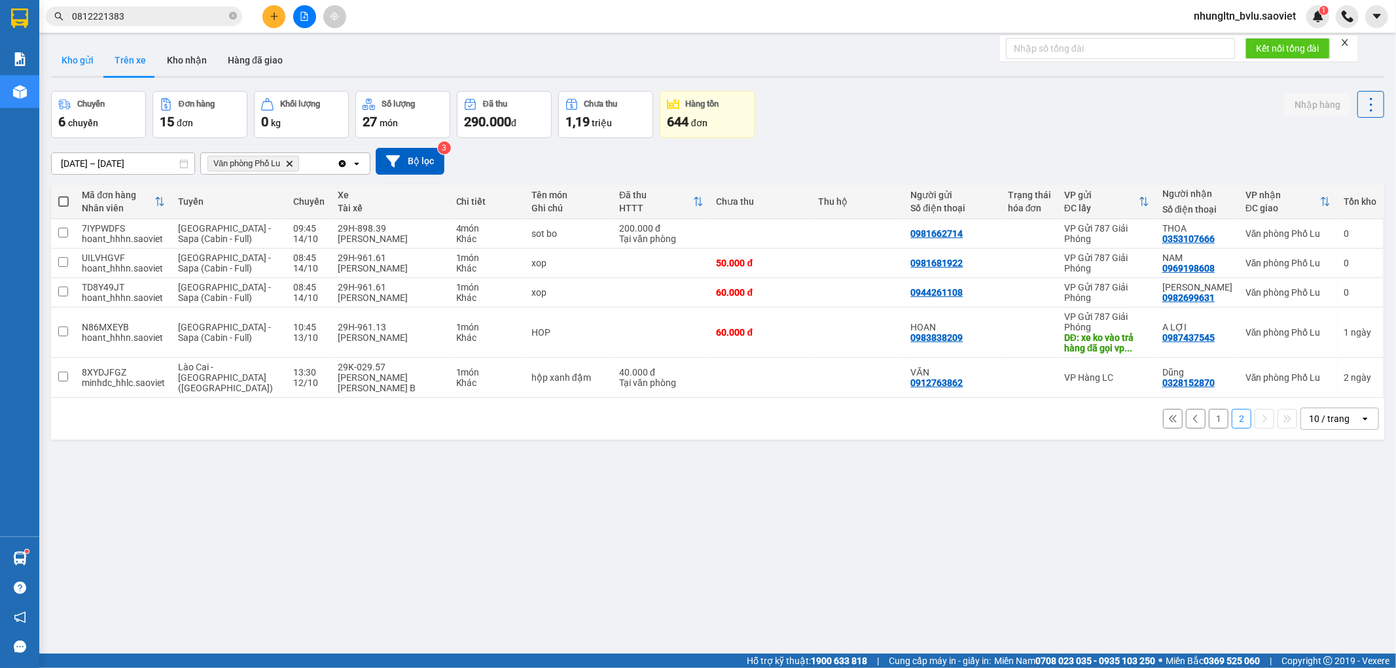
click at [77, 62] on button "Kho gửi" at bounding box center [77, 60] width 53 height 31
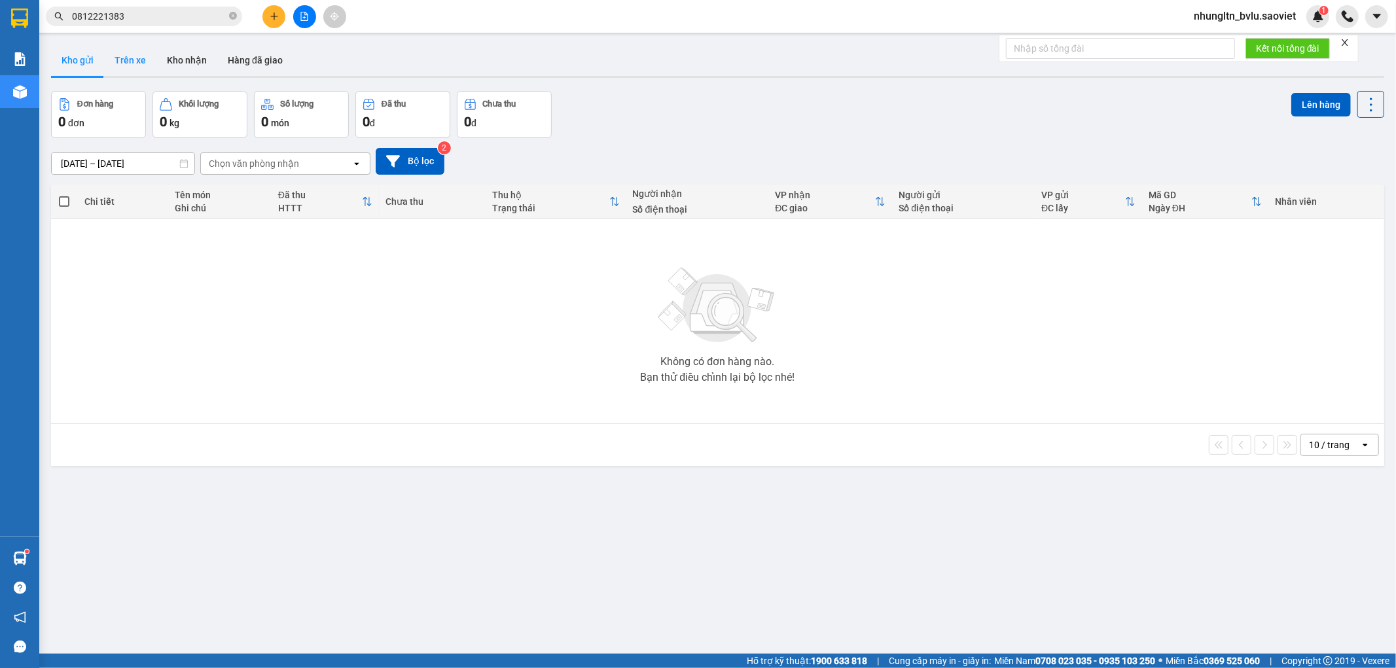
click at [122, 59] on button "Trên xe" at bounding box center [130, 60] width 52 height 31
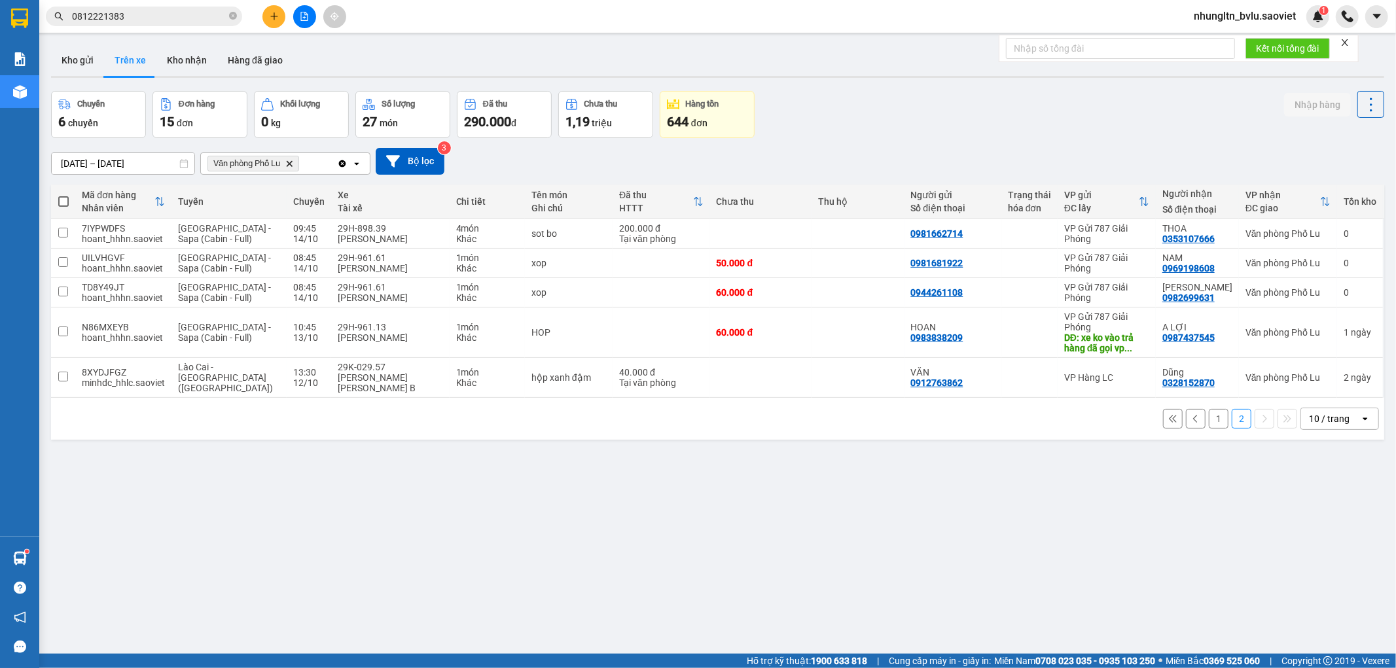
click at [1209, 413] on button "1" at bounding box center [1219, 419] width 20 height 20
